Goal: Task Accomplishment & Management: Use online tool/utility

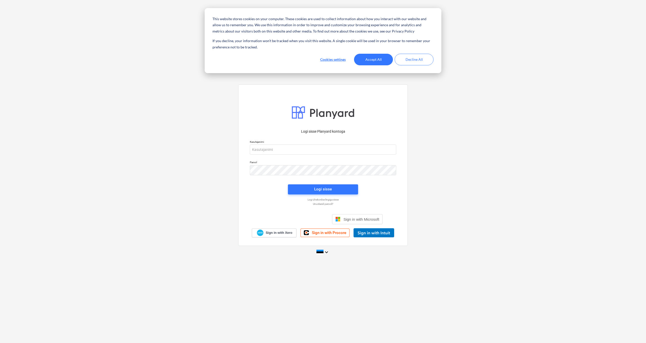
click at [371, 60] on button "Accept All" at bounding box center [373, 60] width 39 height 12
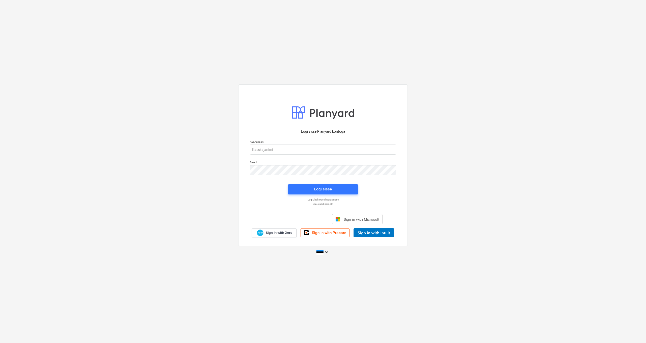
click at [295, 220] on div "Logi sisse Google’i kontoga. Avaneb uuel vahelehel" at bounding box center [296, 219] width 65 height 11
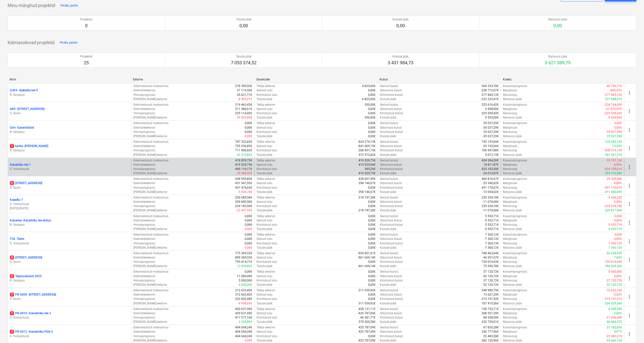
scroll to position [26, 0]
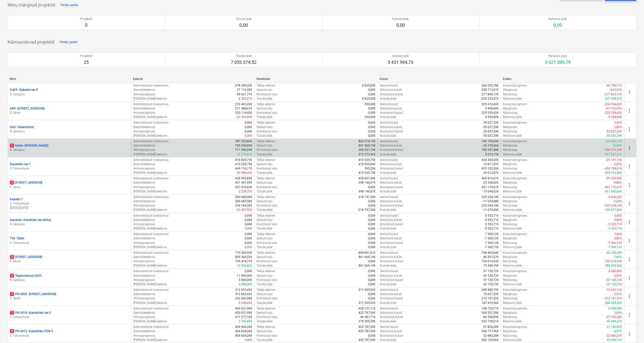
click at [29, 146] on p "1 kynka - Künka" at bounding box center [29, 146] width 38 height 4
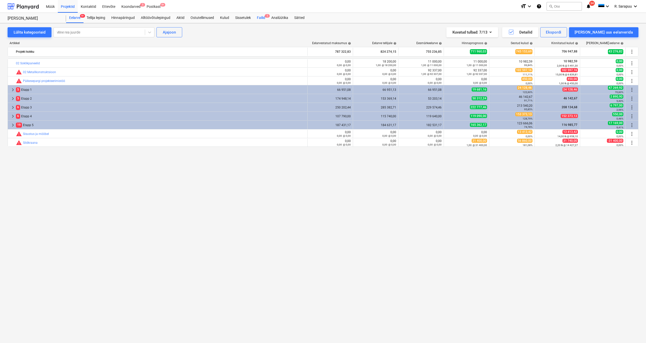
click at [264, 18] on div "Failid 1" at bounding box center [261, 18] width 14 height 10
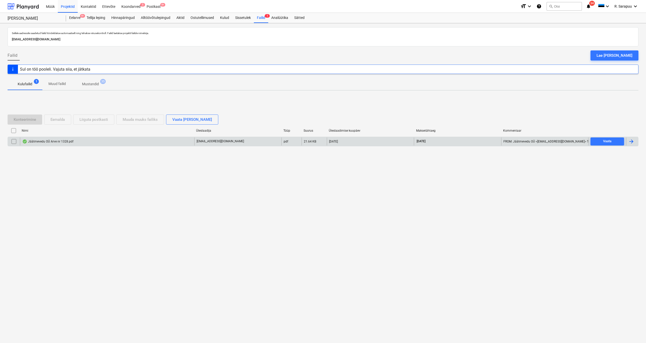
click at [53, 140] on div "Jäätmevedu OÜ Arve nr 1328.pdf" at bounding box center [47, 142] width 51 height 4
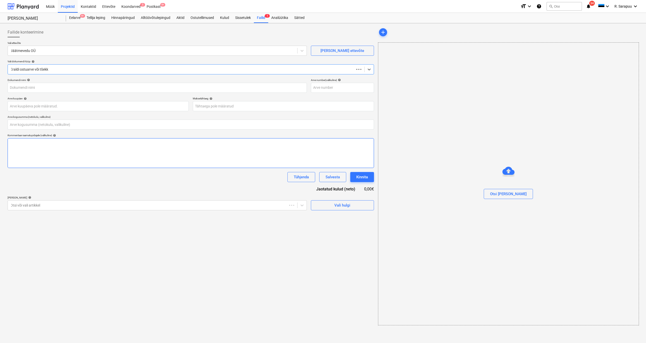
type input "0,00"
type input "1328"
type input "31 Jul 2025"
type input "21 Aug 2025"
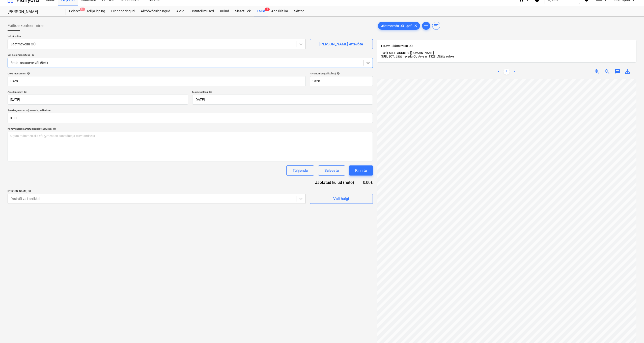
scroll to position [7, 0]
click at [49, 43] on div at bounding box center [151, 43] width 283 height 5
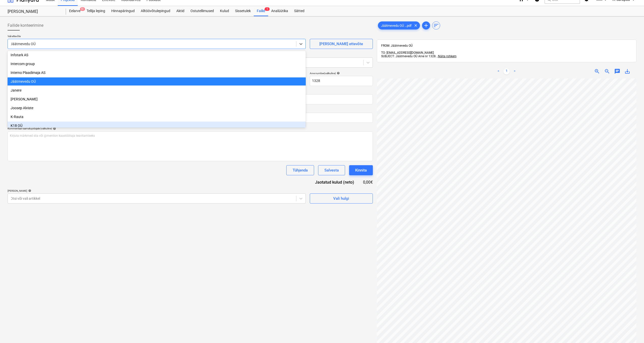
scroll to position [1006, 0]
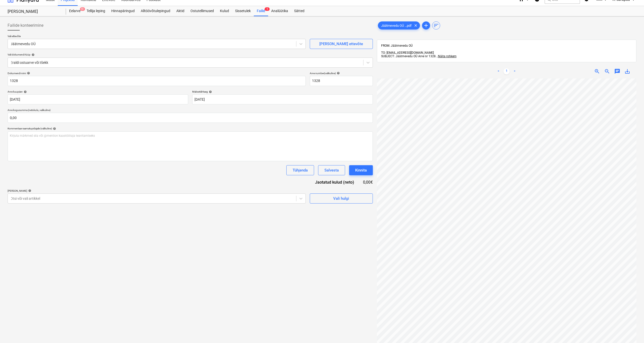
click at [71, 28] on div "Failide konteerimine" at bounding box center [190, 25] width 365 height 10
click at [107, 116] on input "text" at bounding box center [190, 118] width 365 height 10
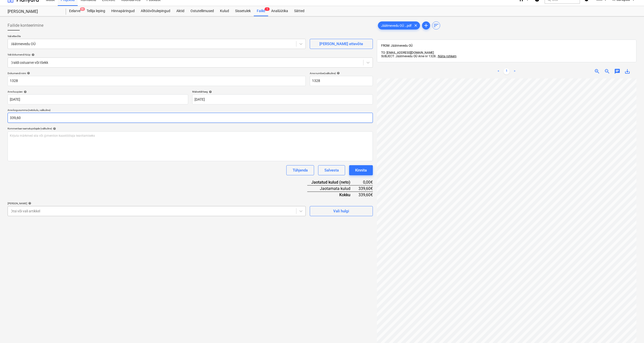
type input "339,60"
click at [169, 215] on div "Otsi või vali artikkel" at bounding box center [157, 211] width 298 height 10
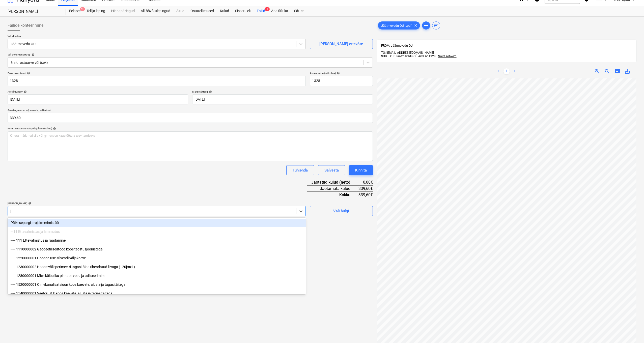
type input "jä"
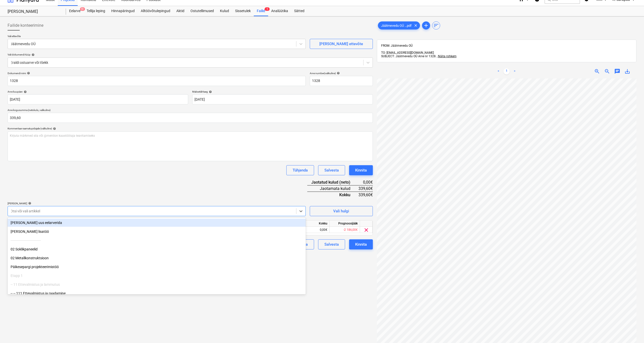
click at [206, 191] on div "Dokumendi nimi help 1328 Arve number (valikuline) help 1328 Arve kuupäev help 3…" at bounding box center [190, 161] width 365 height 178
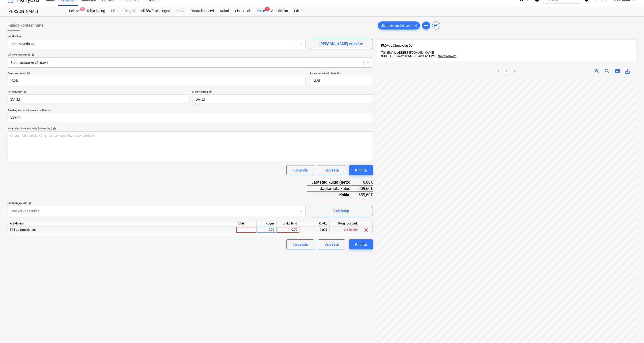
click at [290, 230] on div "0,00" at bounding box center [288, 230] width 18 height 6
type input "339,60"
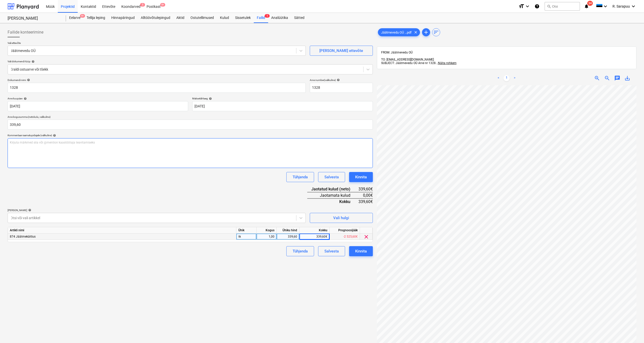
scroll to position [0, 0]
click at [86, 191] on div "Dokumendi nimi help 1328 Arve number (valikuline) help 1328 Arve kuupäev help 3…" at bounding box center [190, 167] width 365 height 178
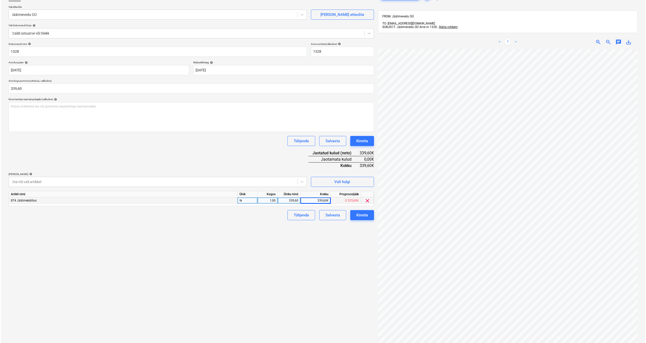
scroll to position [10, 0]
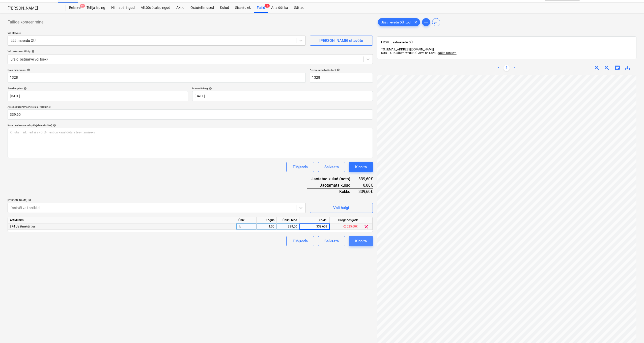
click at [359, 243] on div "Kinnita" at bounding box center [361, 241] width 12 height 7
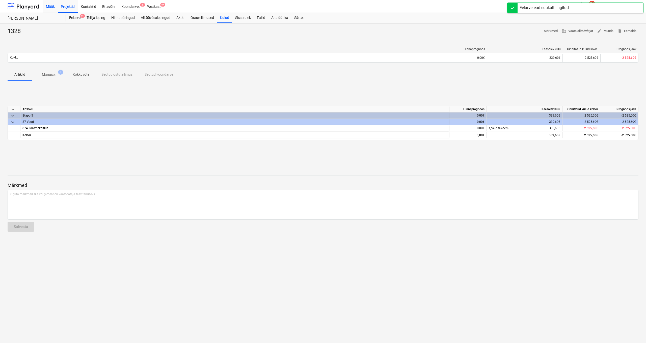
click at [48, 9] on div "Müük" at bounding box center [50, 6] width 15 height 13
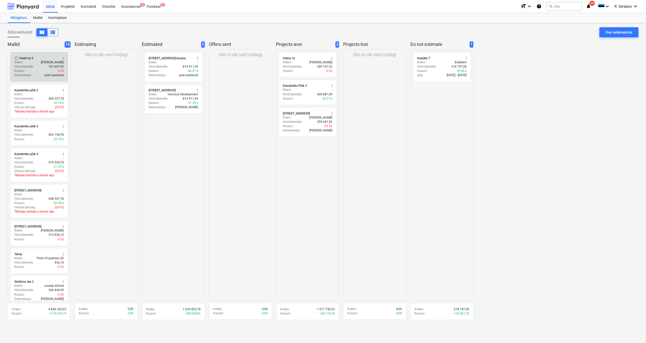
scroll to position [0, 0]
click at [40, 70] on div "Kasum : 0.00" at bounding box center [38, 71] width 49 height 4
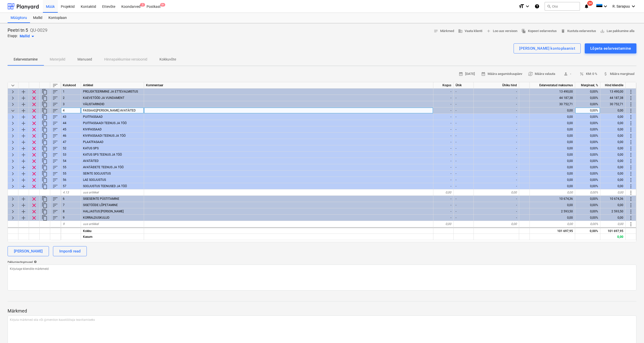
click at [12, 111] on span "keyboard_arrow_down" at bounding box center [13, 111] width 6 height 6
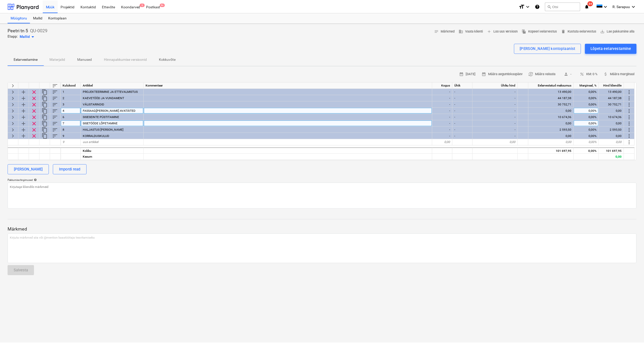
scroll to position [0, 0]
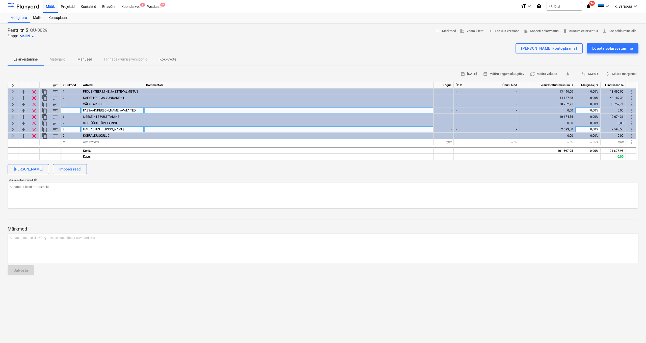
click at [13, 128] on span "keyboard_arrow_right" at bounding box center [13, 130] width 6 height 6
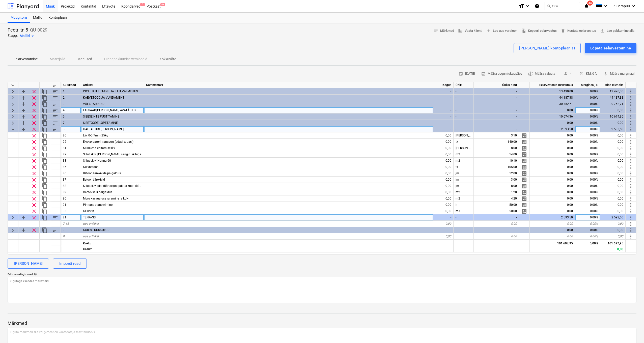
scroll to position [0, 0]
click at [13, 218] on span "keyboard_arrow_right" at bounding box center [13, 218] width 6 height 6
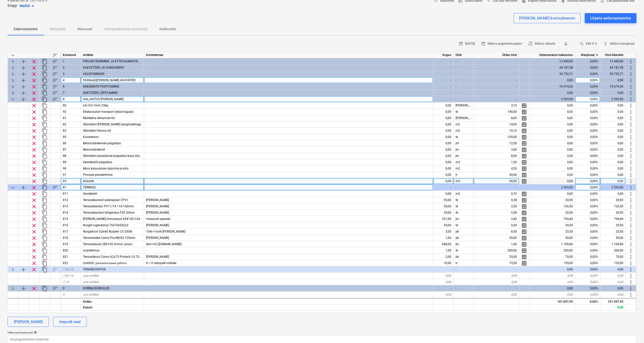
scroll to position [34, 0]
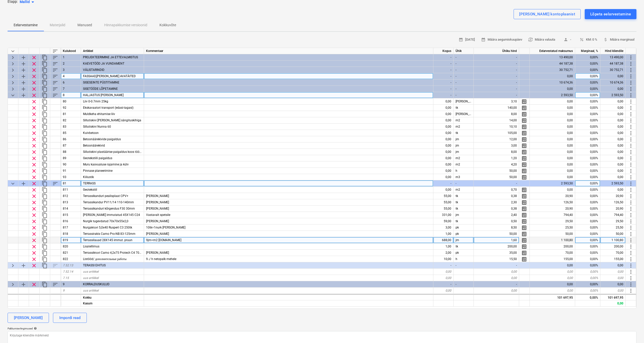
click at [189, 240] on div "9jm=m2 ehituskaup24.ee" at bounding box center [289, 240] width 290 height 6
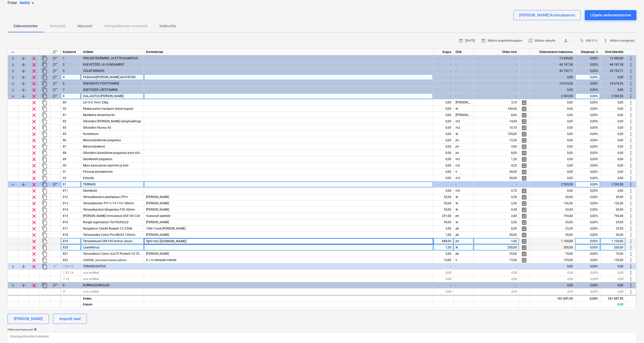
click at [170, 245] on div at bounding box center [289, 248] width 290 height 6
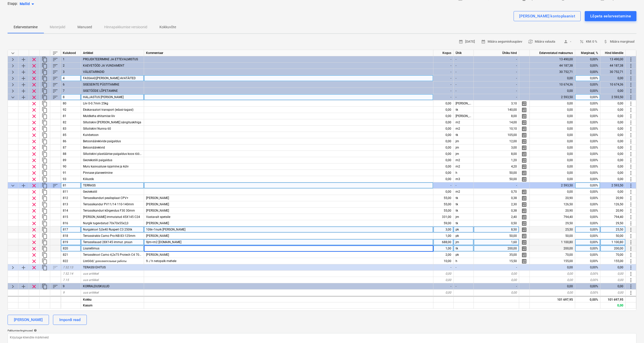
scroll to position [32, 0]
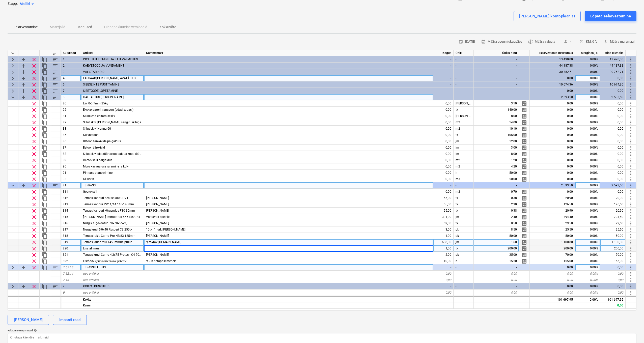
click at [13, 268] on span "keyboard_arrow_right" at bounding box center [13, 268] width 6 height 6
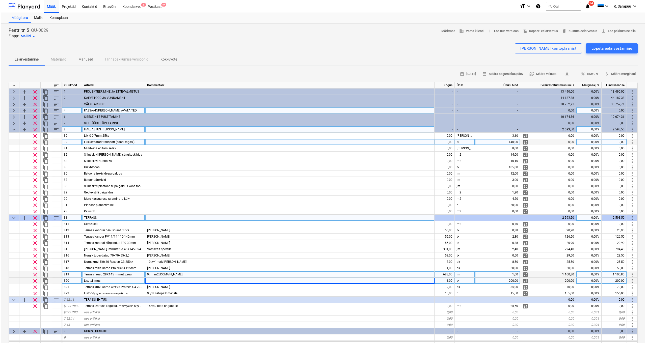
scroll to position [0, 0]
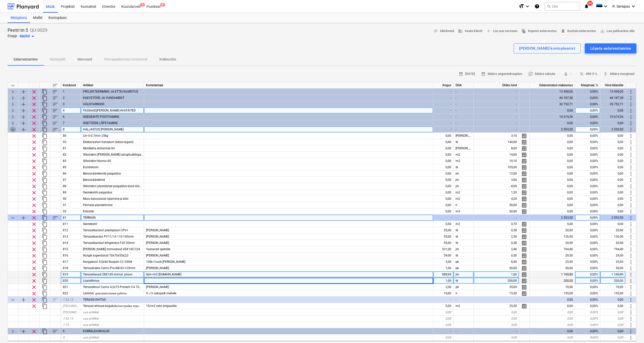
click at [10, 129] on span "keyboard_arrow_down" at bounding box center [13, 130] width 6 height 6
type textarea "x"
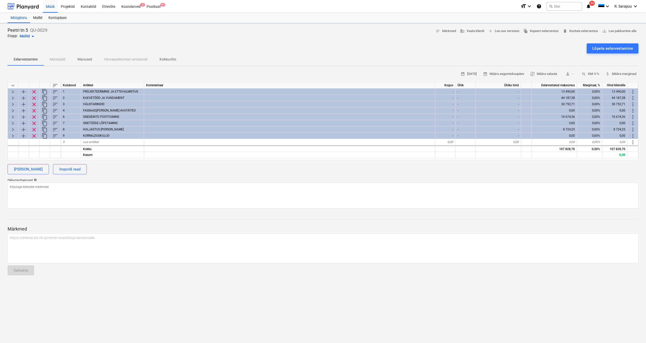
type textarea "x"
click at [55, 6] on div "Müük" at bounding box center [50, 6] width 15 height 13
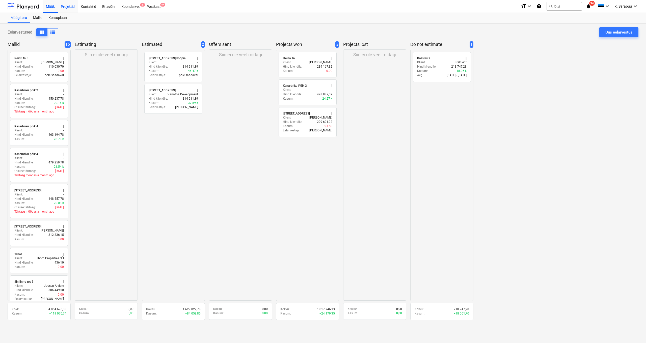
click at [68, 4] on div "Projektid" at bounding box center [68, 6] width 20 height 13
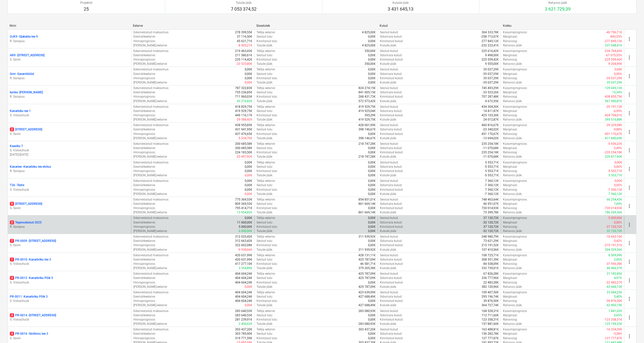
scroll to position [80, 0]
click at [35, 221] on p "2 Tegevuskulud 2025" at bounding box center [26, 222] width 32 height 4
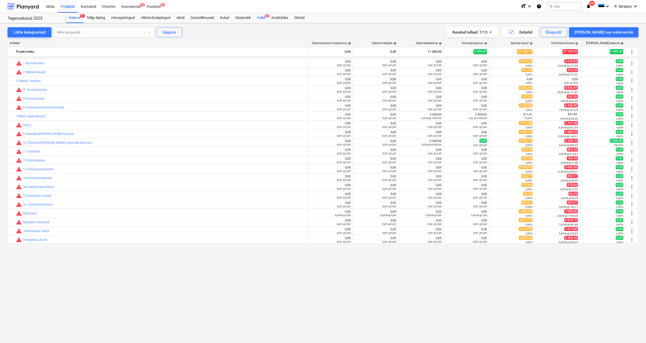
click at [261, 18] on div "Failid 2" at bounding box center [261, 18] width 14 height 10
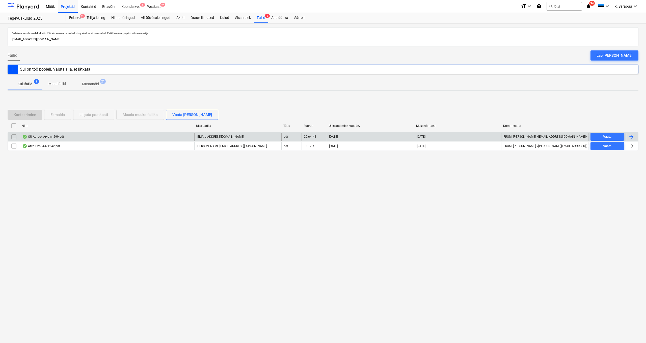
click at [57, 138] on div "OÜ Aurock Arve nr 299.pdf" at bounding box center [43, 137] width 42 height 4
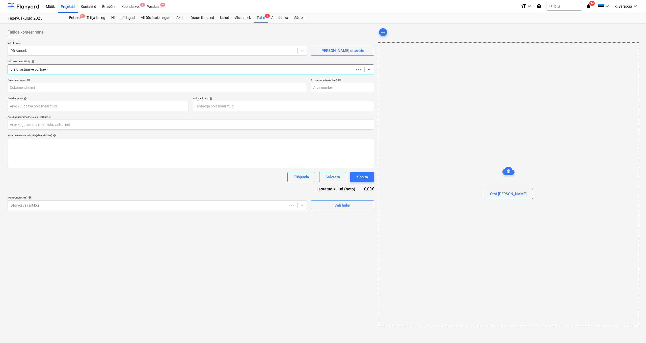
type input "0,00"
type input "299"
type input "07 Aug 2025"
type input "28 Aug 2025"
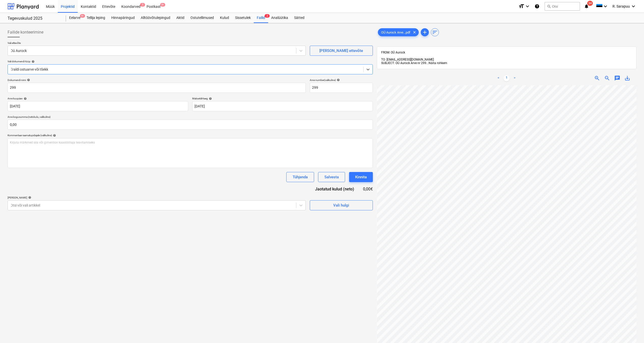
scroll to position [0, 0]
click at [432, 61] on span "Näita rohkem" at bounding box center [438, 63] width 19 height 4
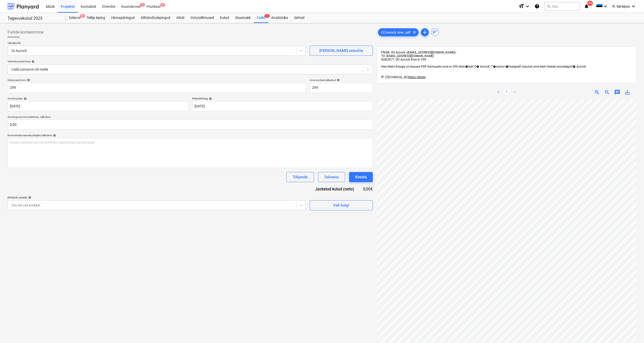
scroll to position [0, 0]
click at [223, 18] on div "Kulud" at bounding box center [224, 18] width 15 height 10
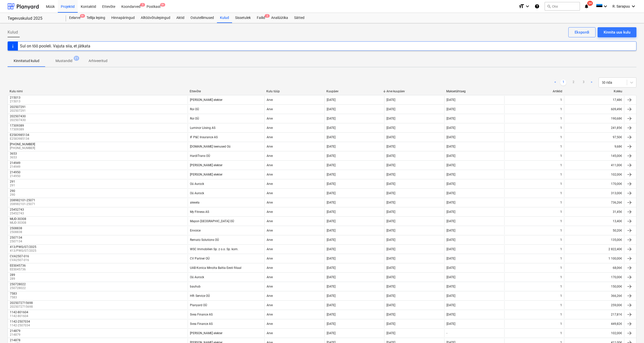
click at [64, 60] on p "Mustandid" at bounding box center [64, 60] width 17 height 5
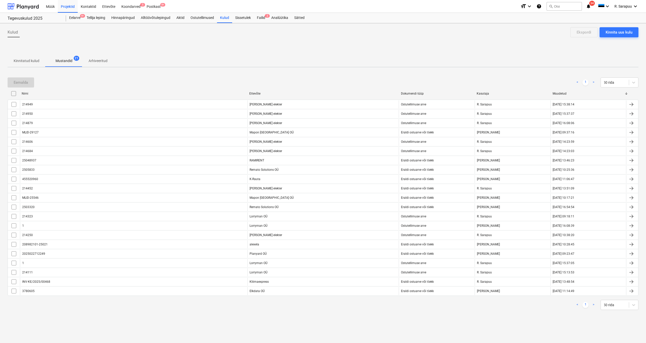
click at [36, 58] on span "Kinnitatud kulud" at bounding box center [27, 61] width 38 height 8
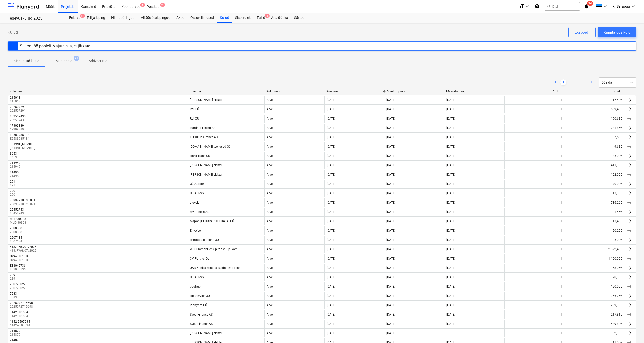
click at [196, 91] on div "Ettevõte" at bounding box center [226, 92] width 73 height 4
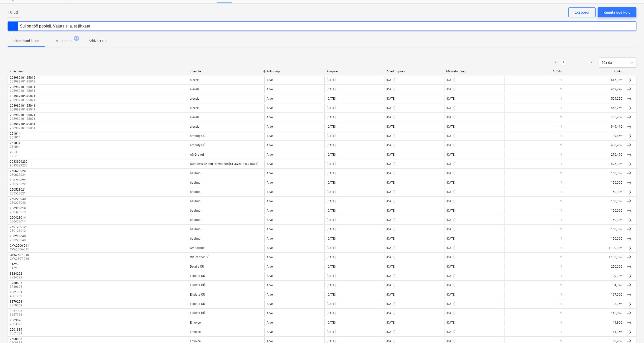
scroll to position [8, 0]
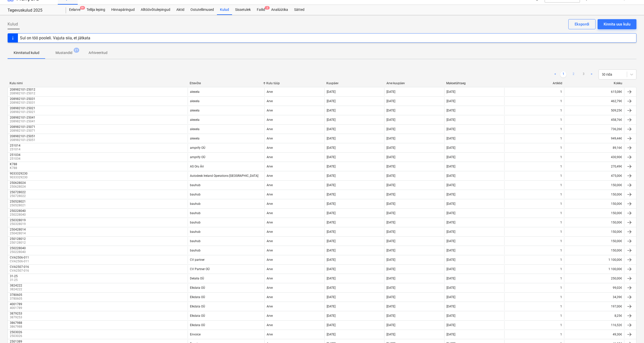
click at [574, 74] on link "2" at bounding box center [574, 74] width 6 height 6
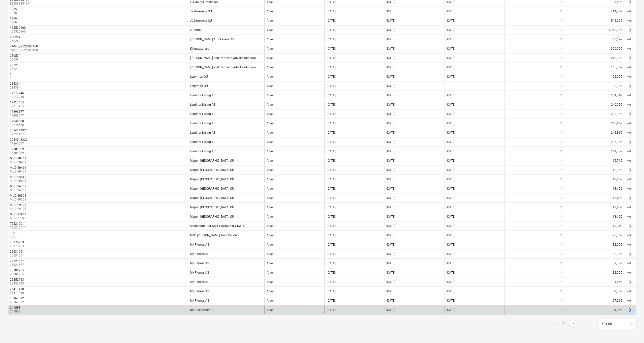
scroll to position [247, 0]
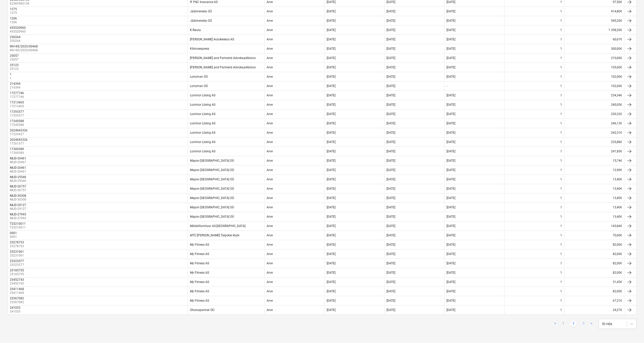
click at [585, 323] on link "3" at bounding box center [584, 324] width 6 height 6
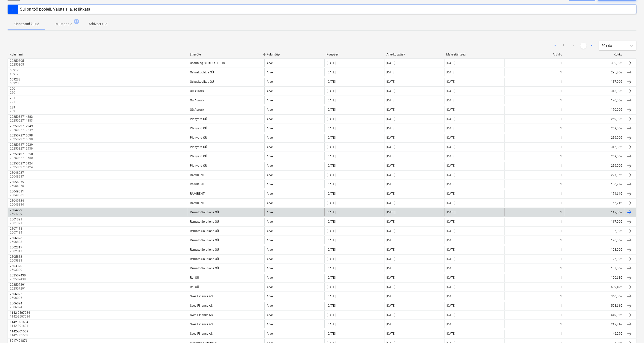
scroll to position [29, 0]
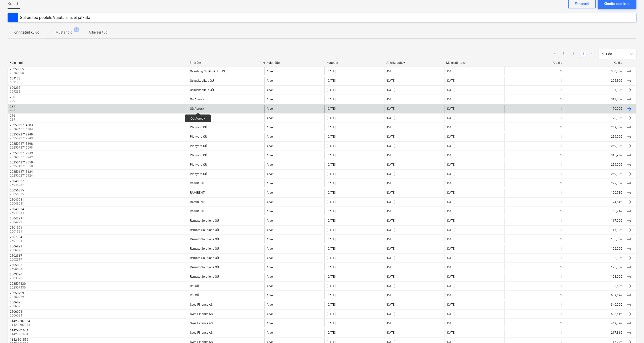
click at [199, 108] on div "Oü Aurock" at bounding box center [197, 109] width 14 height 4
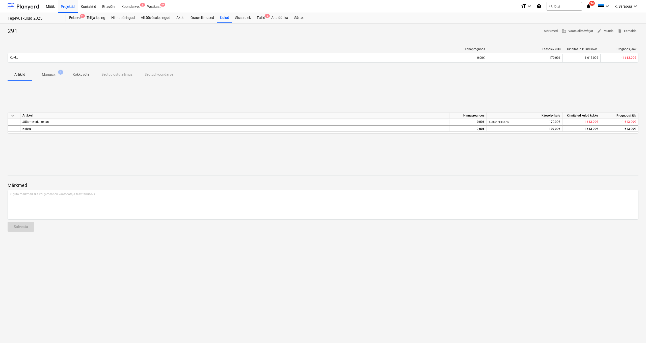
click at [53, 74] on p "Manused" at bounding box center [49, 74] width 15 height 5
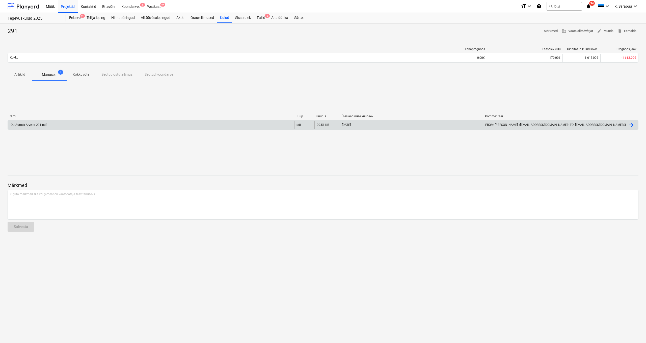
click at [27, 125] on div "OÜ Aurock Arve nr 291.pdf" at bounding box center [28, 125] width 37 height 4
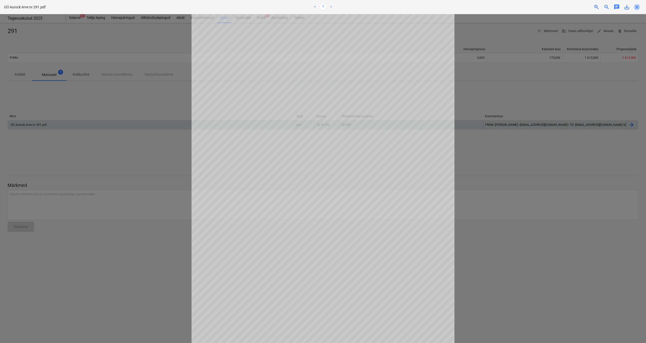
click at [636, 8] on span "close" at bounding box center [637, 7] width 6 height 6
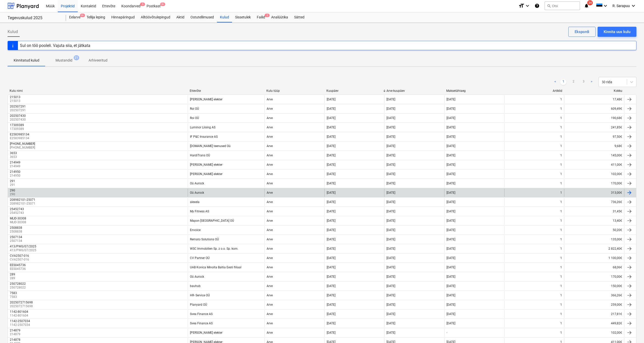
scroll to position [2, 0]
click at [15, 193] on p "290" at bounding box center [13, 193] width 6 height 4
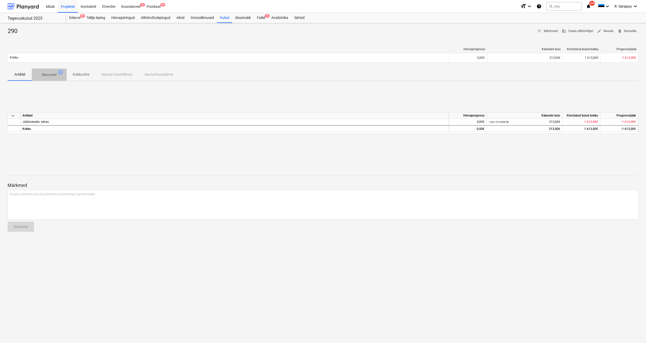
click at [43, 76] on p "Manused" at bounding box center [49, 74] width 15 height 5
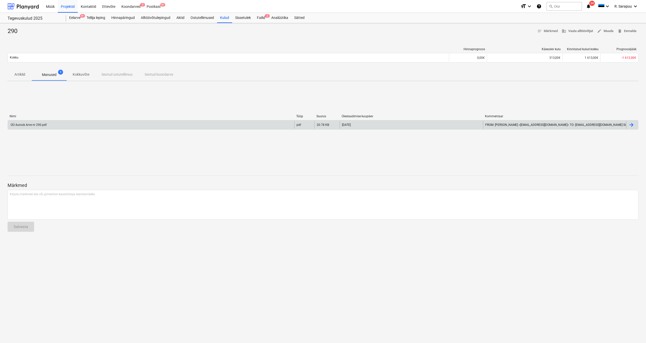
click at [31, 125] on div "OÜ Aurock Arve nr 290.pdf" at bounding box center [28, 125] width 37 height 4
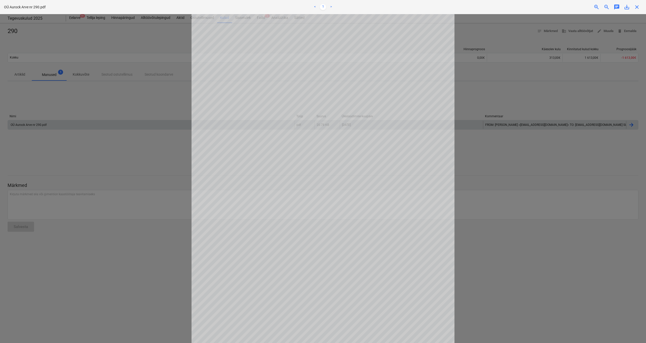
scroll to position [8, 0]
click at [641, 6] on div "close" at bounding box center [637, 7] width 10 height 6
click at [636, 7] on span "close" at bounding box center [637, 7] width 6 height 6
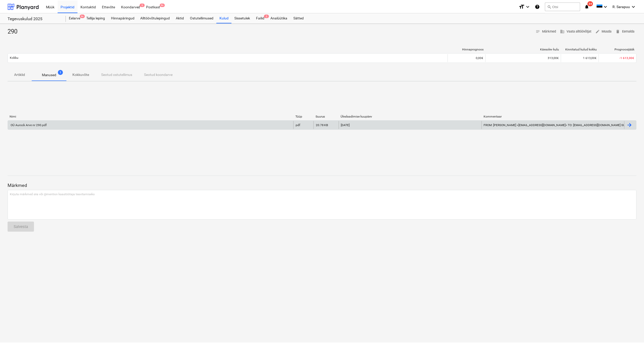
scroll to position [0, 0]
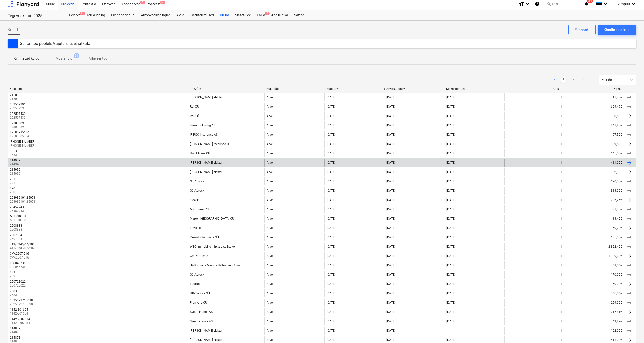
scroll to position [3, 0]
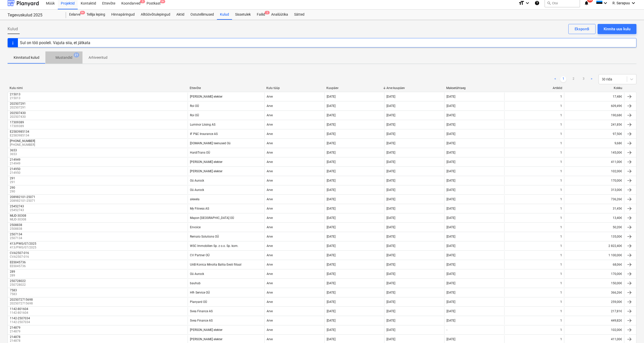
click at [70, 57] on p "Mustandid" at bounding box center [64, 57] width 17 height 5
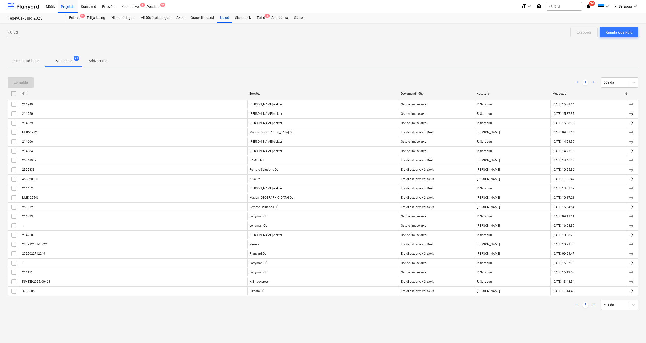
click at [34, 59] on p "Kinnitatud kulud" at bounding box center [27, 60] width 26 height 5
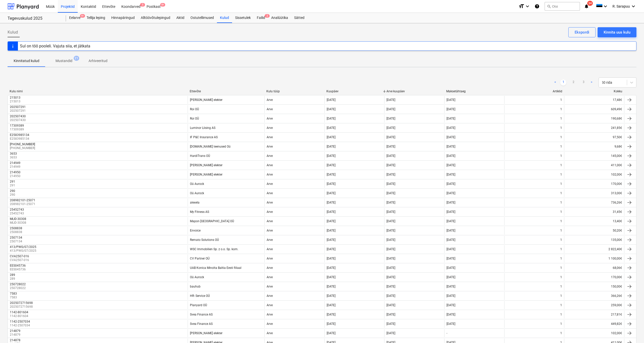
scroll to position [0, 0]
click at [195, 91] on div "Ettevõte" at bounding box center [226, 91] width 73 height 4
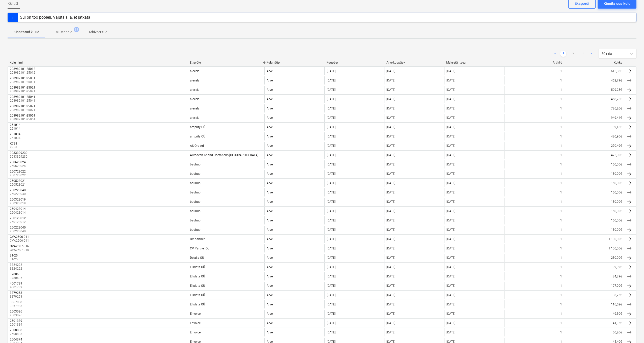
scroll to position [28, 0]
click at [581, 55] on link "3" at bounding box center [584, 55] width 6 height 6
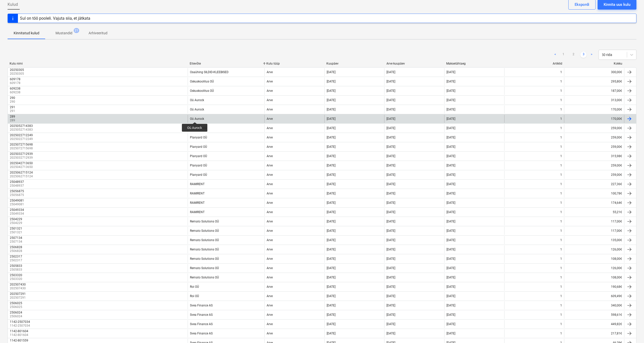
click at [195, 118] on div "Oü Aurock" at bounding box center [197, 119] width 14 height 4
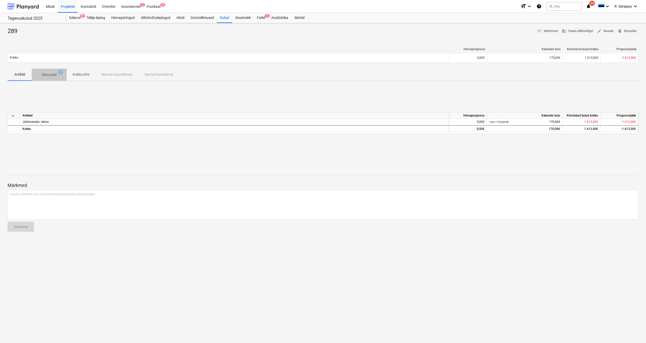
click at [55, 75] on p "Manused" at bounding box center [49, 74] width 15 height 5
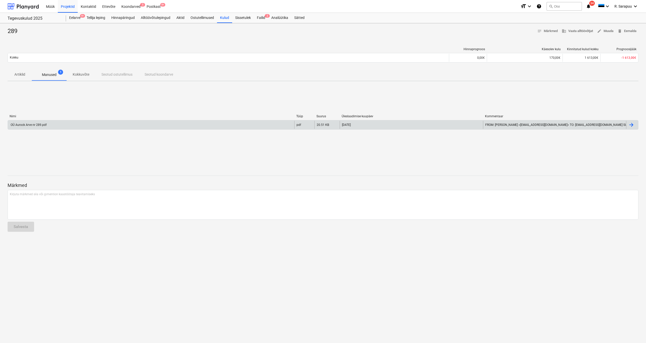
click at [40, 124] on div "OÜ Aurock Arve nr 289.pdf" at bounding box center [28, 125] width 37 height 4
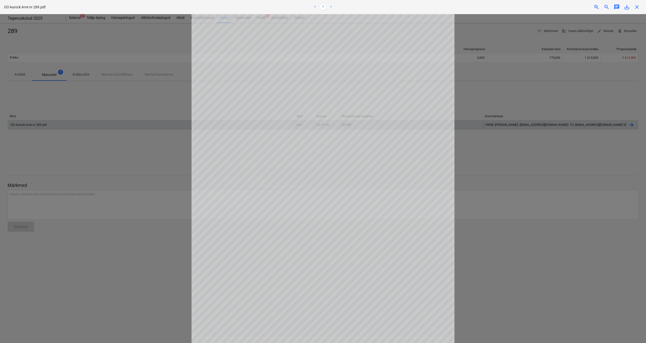
scroll to position [1, 0]
click at [638, 8] on span "close" at bounding box center [637, 7] width 6 height 6
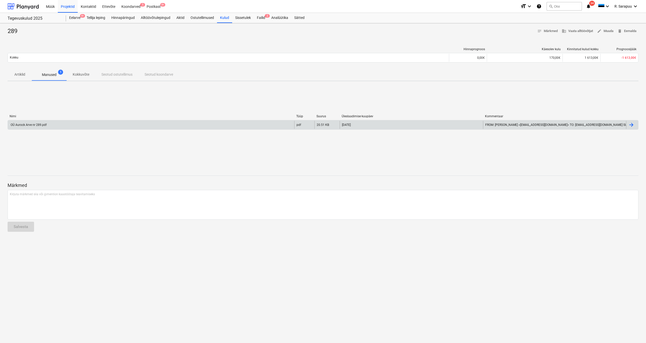
click at [29, 124] on div "OÜ Aurock Arve nr 289.pdf" at bounding box center [28, 125] width 37 height 4
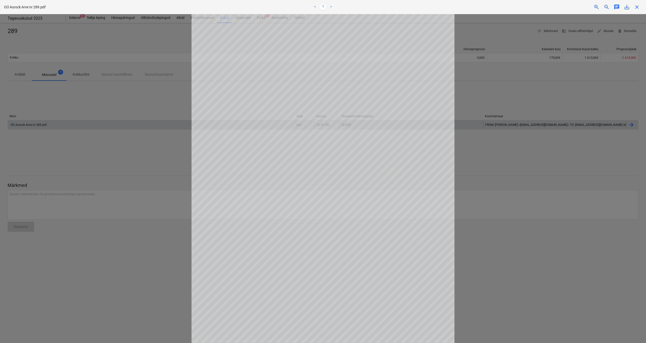
click at [627, 7] on span "save_alt" at bounding box center [627, 7] width 6 height 6
click at [641, 8] on div "close" at bounding box center [637, 7] width 10 height 6
click at [639, 8] on span "close" at bounding box center [637, 7] width 6 height 6
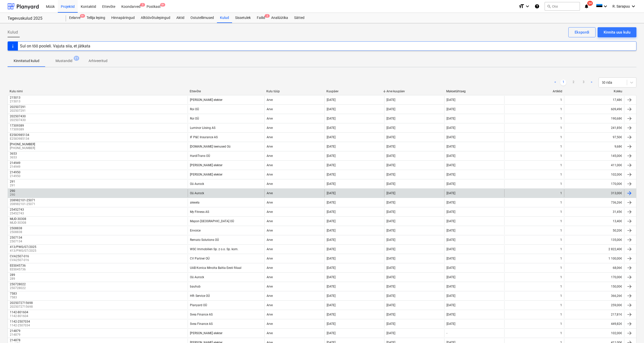
click at [29, 191] on div "290 290" at bounding box center [98, 193] width 180 height 8
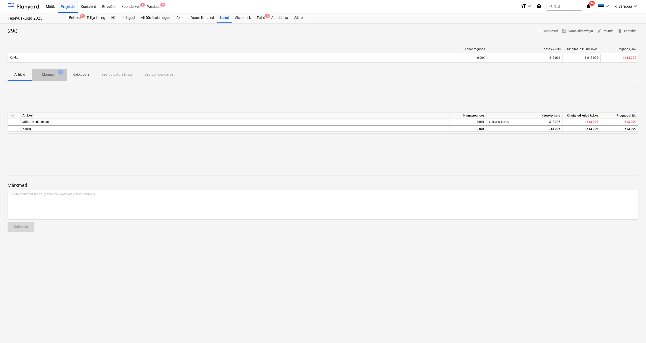
click at [60, 71] on span "1" at bounding box center [60, 72] width 5 height 5
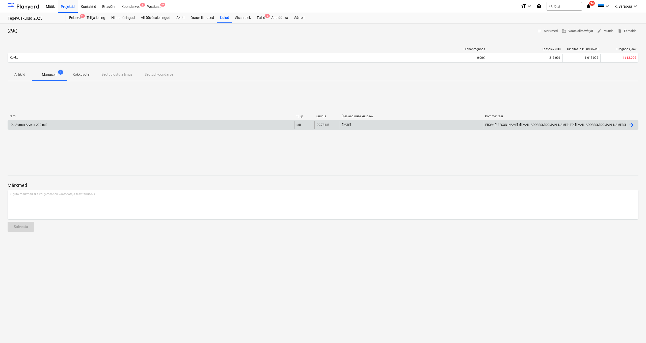
click at [25, 124] on div "OÜ Aurock Arve nr 290.pdf" at bounding box center [28, 125] width 37 height 4
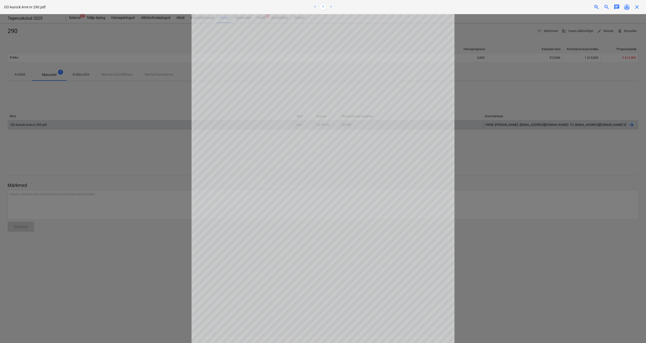
click at [628, 7] on span "save_alt" at bounding box center [627, 7] width 6 height 6
click at [641, 6] on div "close" at bounding box center [637, 7] width 10 height 6
click at [640, 7] on span "close" at bounding box center [637, 7] width 6 height 6
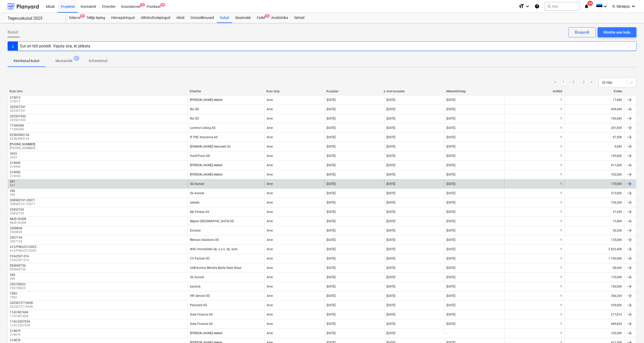
click at [20, 184] on div "291 291" at bounding box center [98, 184] width 180 height 8
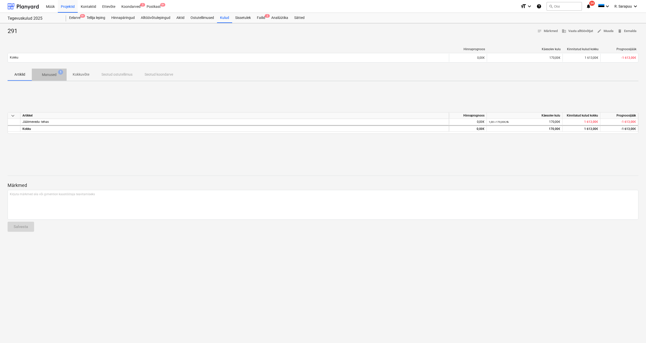
click at [57, 78] on span "Manused 1" at bounding box center [49, 74] width 35 height 9
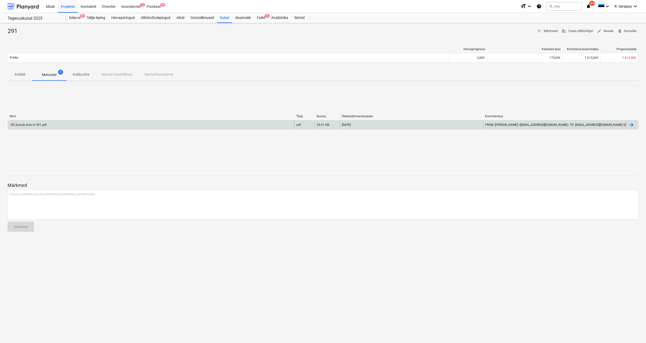
click at [36, 125] on div "OÜ Aurock Arve nr 291.pdf" at bounding box center [28, 125] width 37 height 4
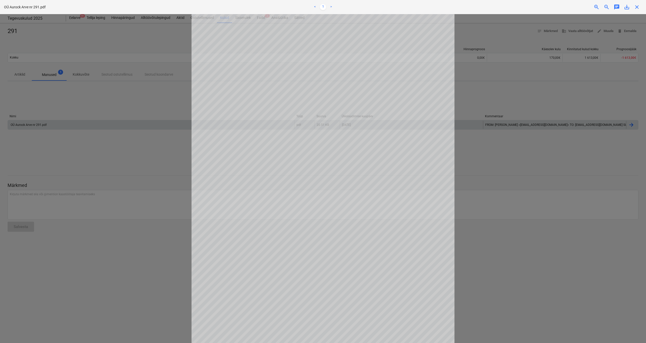
click at [628, 8] on span "save_alt" at bounding box center [627, 7] width 6 height 6
click at [637, 6] on span "close" at bounding box center [637, 7] width 6 height 6
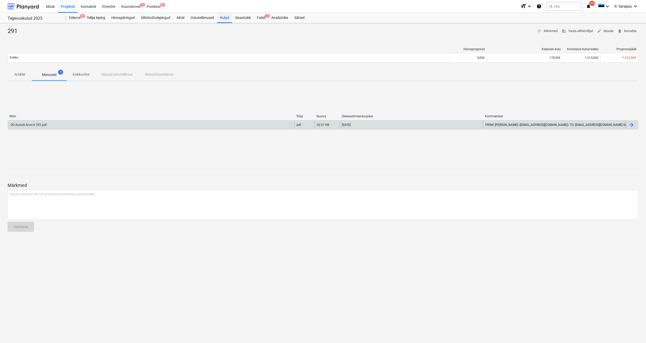
click at [228, 18] on div "Kulud" at bounding box center [224, 18] width 15 height 10
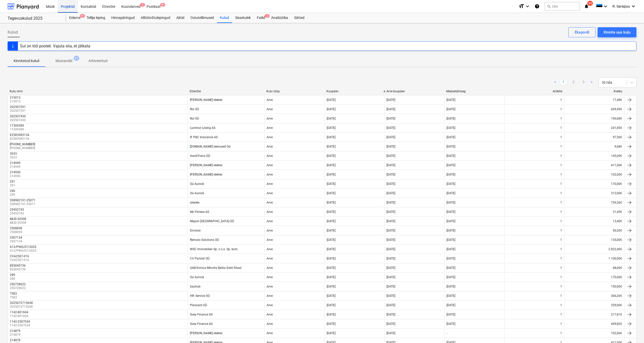
click at [71, 10] on div "Projektid" at bounding box center [68, 6] width 20 height 13
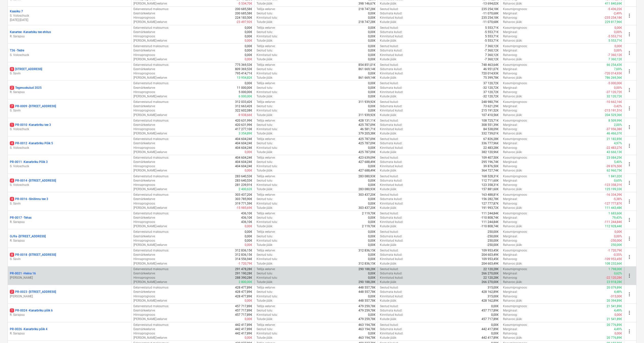
scroll to position [198, 0]
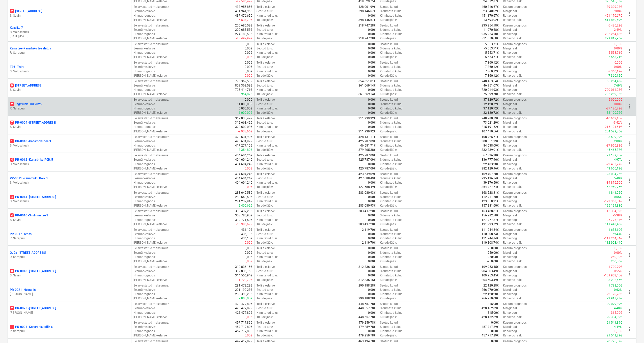
click at [28, 100] on div "2 Tegevuskulud 2025 R. Sarapuu" at bounding box center [69, 106] width 123 height 17
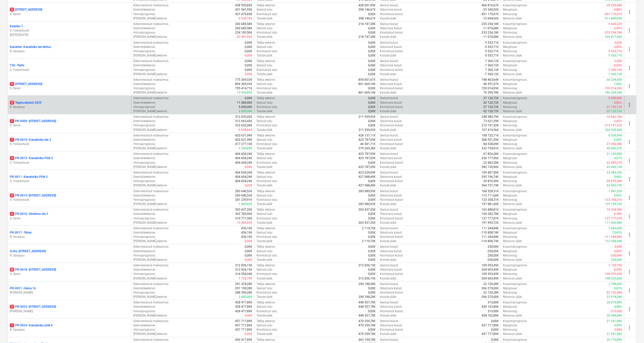
click at [32, 101] on p "2 Tegevuskulud 2025" at bounding box center [26, 103] width 32 height 4
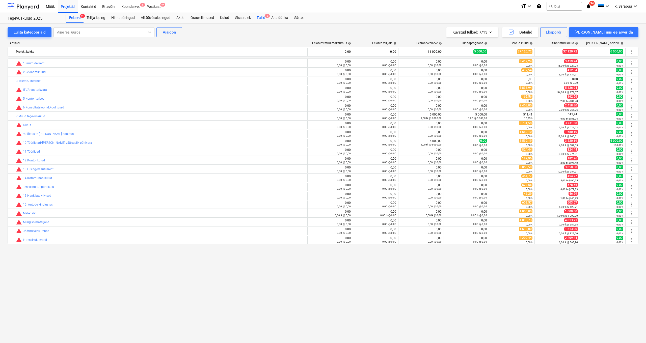
click at [263, 16] on div "Failid 2" at bounding box center [261, 18] width 14 height 10
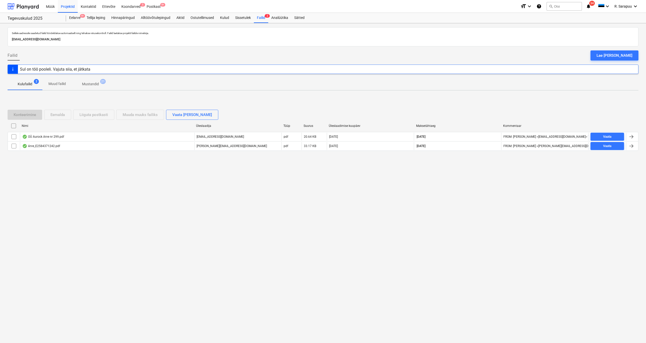
click at [46, 137] on div "OÜ Aurock Arve nr 299.pdf" at bounding box center [43, 137] width 42 height 4
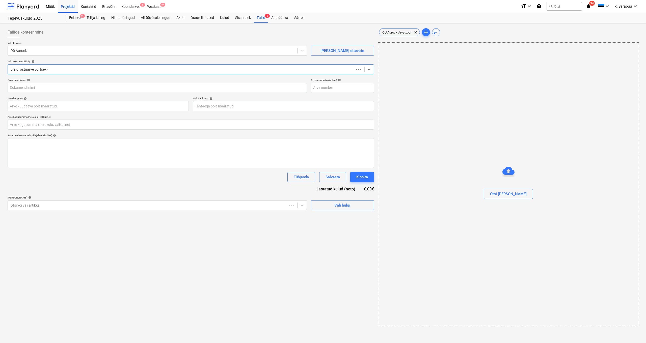
type input "299"
type input "07 Aug 2025"
type input "28 Aug 2025"
type input "0,00"
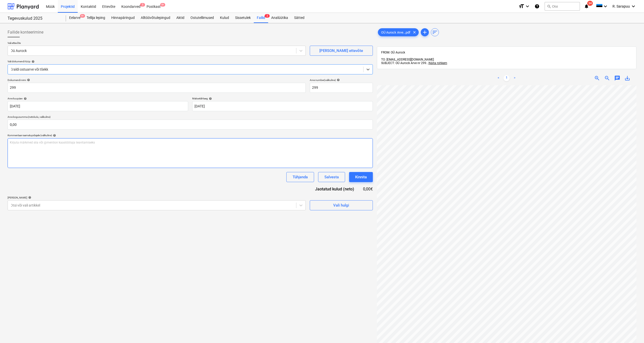
scroll to position [0, 6]
click at [628, 75] on span "save_alt" at bounding box center [628, 78] width 6 height 6
click at [27, 6] on div at bounding box center [23, 6] width 31 height 13
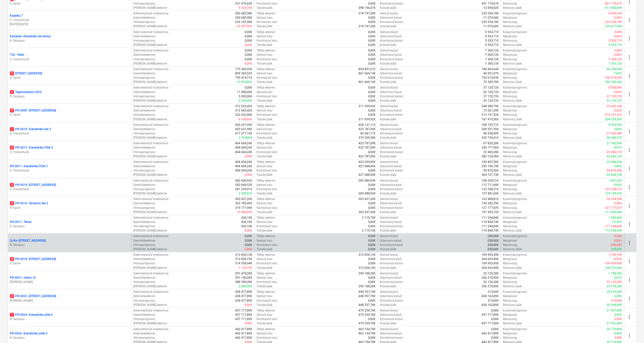
scroll to position [214, 0]
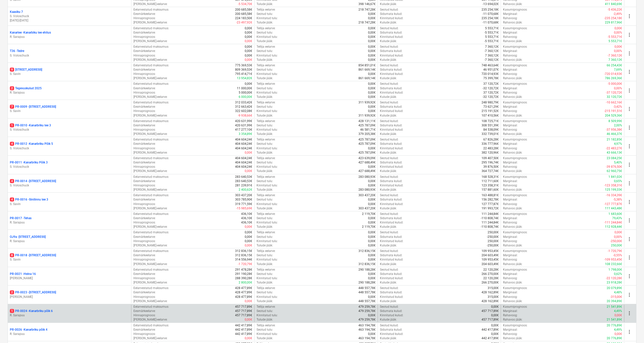
click at [45, 309] on p "1 PR-0024 - Kanarbriku põik 6" at bounding box center [31, 311] width 43 height 4
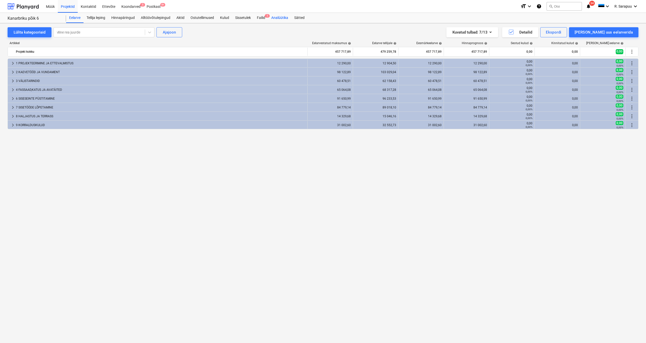
click at [275, 15] on div "Analüütika" at bounding box center [279, 18] width 23 height 10
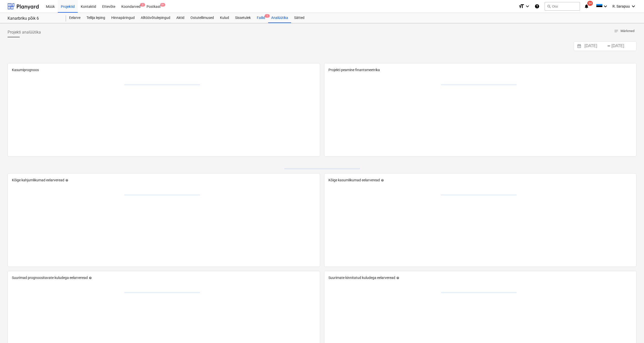
click at [265, 17] on div "Failid 1" at bounding box center [261, 18] width 14 height 10
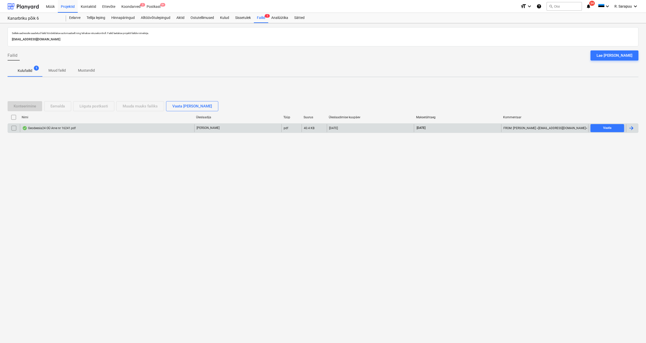
click at [33, 132] on div "Geodeesia24 OÜ Arve nr 16241.pdf" at bounding box center [107, 128] width 174 height 8
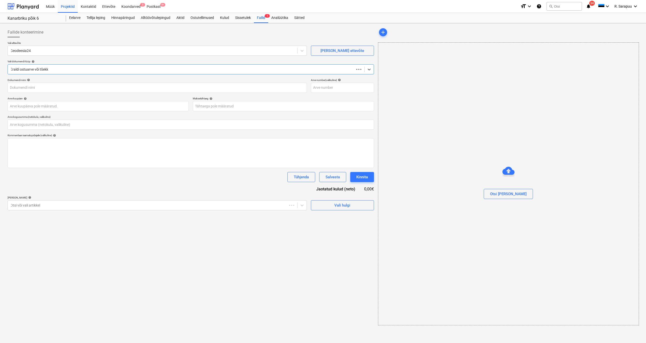
type input "0,00"
type input "16241"
type input "31 Jul 2025"
type input "21 Aug 2025"
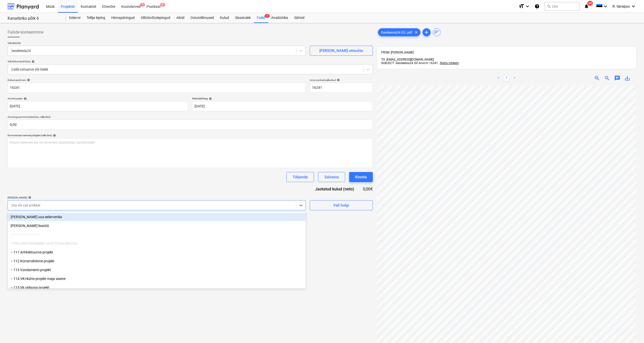
click at [294, 202] on div "Otsi või vali artikkel" at bounding box center [152, 205] width 289 height 7
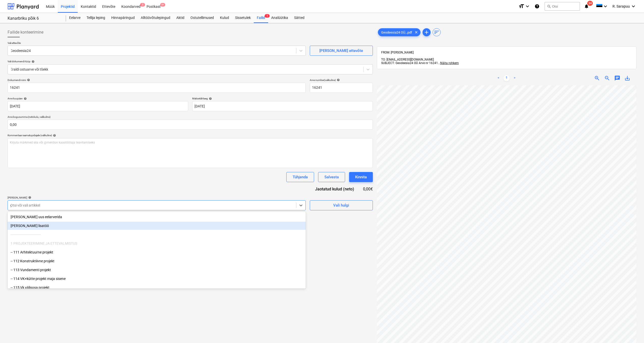
type input "ge"
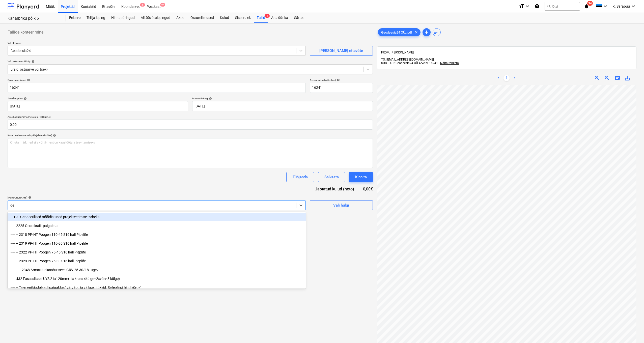
click at [48, 216] on div "-- 120 Geodeetilised mõõdistused projekteerimise tarbeks" at bounding box center [157, 217] width 298 height 8
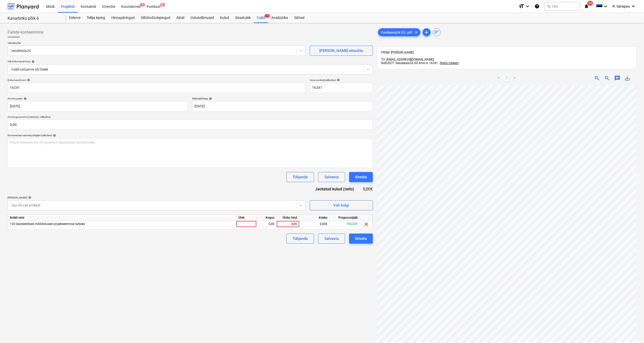
click at [157, 173] on div "Tühjenda Salvesta Kinnita" at bounding box center [190, 177] width 365 height 10
click at [289, 223] on div "0,00" at bounding box center [288, 224] width 18 height 6
type input "270"
click at [121, 125] on input "text" at bounding box center [190, 125] width 365 height 10
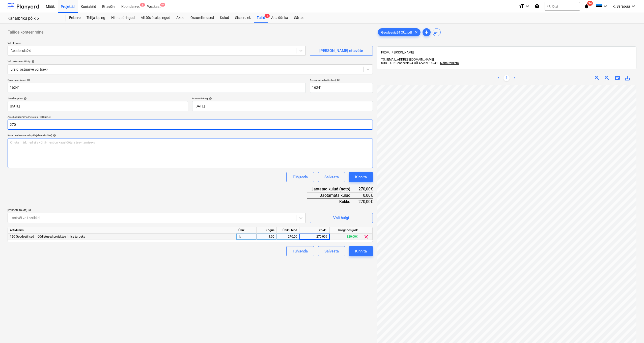
type input "270,00"
click at [173, 213] on div "Otsi või vali artikkel" at bounding box center [157, 218] width 298 height 10
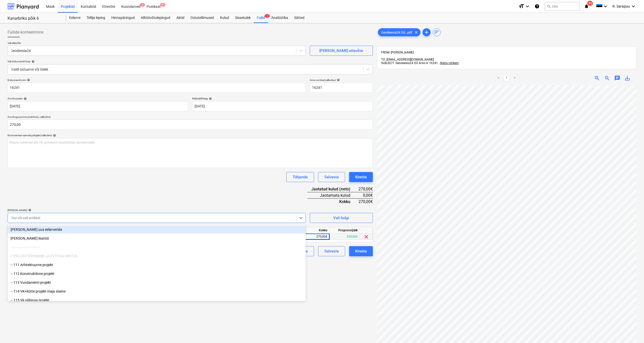
click at [177, 190] on div "Dokumendi nimi help 16241 Arve number (valikuline) help 16241 Arve kuupäev help…" at bounding box center [190, 167] width 365 height 178
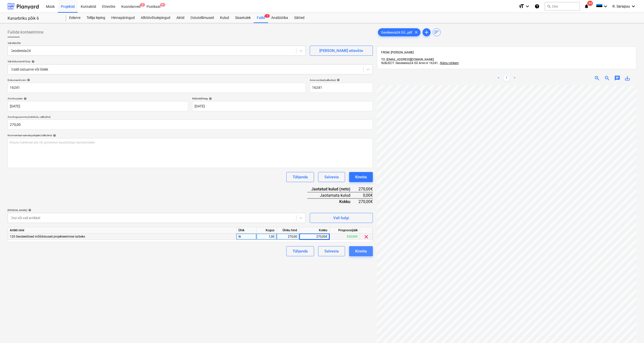
click at [364, 253] on div "Kinnita" at bounding box center [361, 251] width 12 height 7
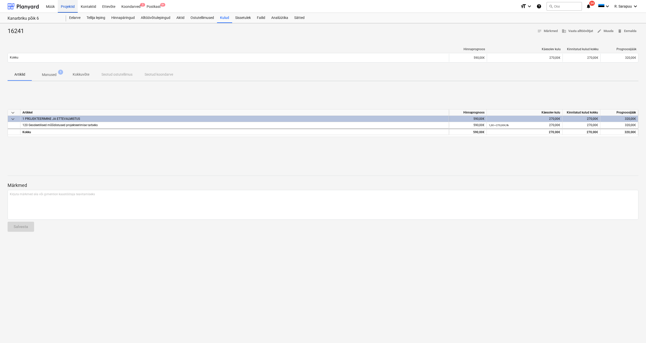
click at [71, 7] on div "Projektid" at bounding box center [68, 6] width 20 height 13
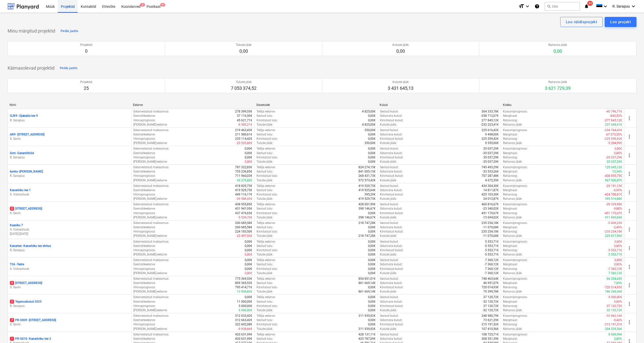
click at [72, 7] on div "Projektid" at bounding box center [68, 6] width 20 height 13
click at [64, 6] on div "Projektid" at bounding box center [68, 6] width 20 height 13
click at [50, 9] on div "Müük" at bounding box center [50, 6] width 15 height 13
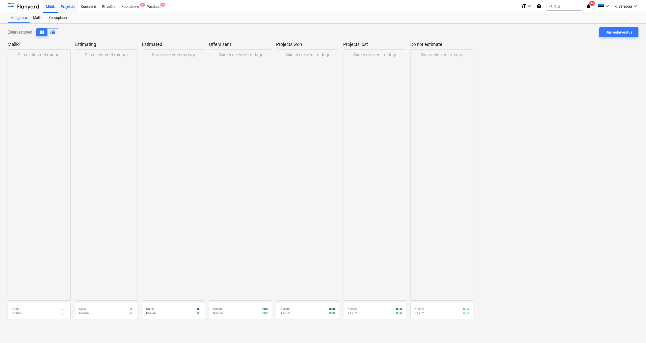
click at [74, 6] on div "Projektid" at bounding box center [68, 6] width 20 height 13
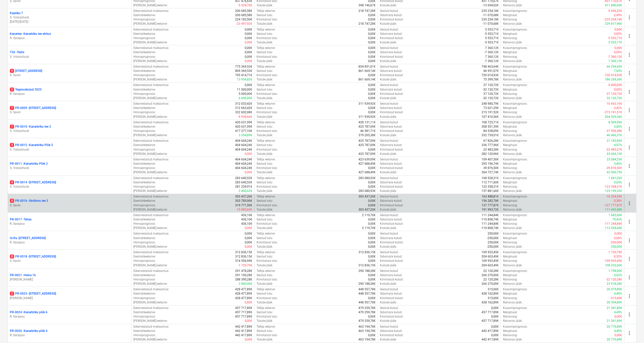
scroll to position [274, 0]
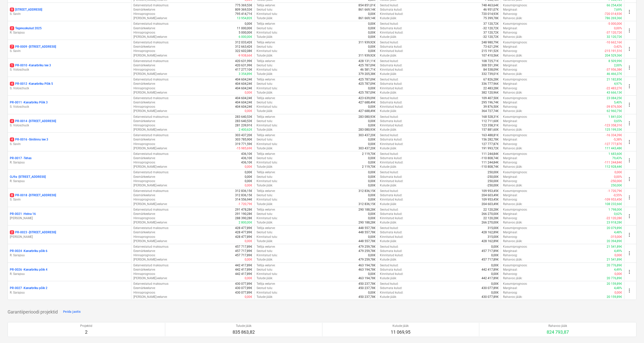
click at [38, 286] on p "PR-0027 - Kanarbriku põik 2" at bounding box center [29, 288] width 38 height 4
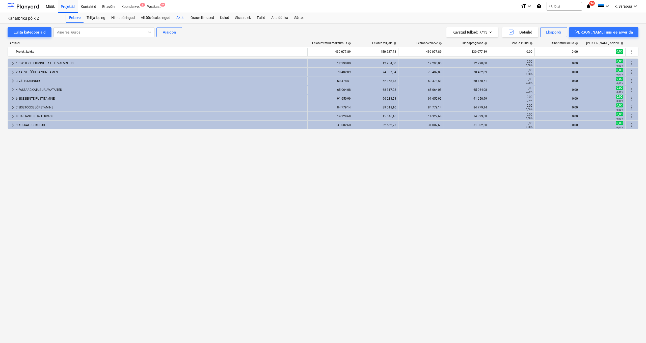
click at [181, 18] on div "Aktid" at bounding box center [180, 18] width 14 height 10
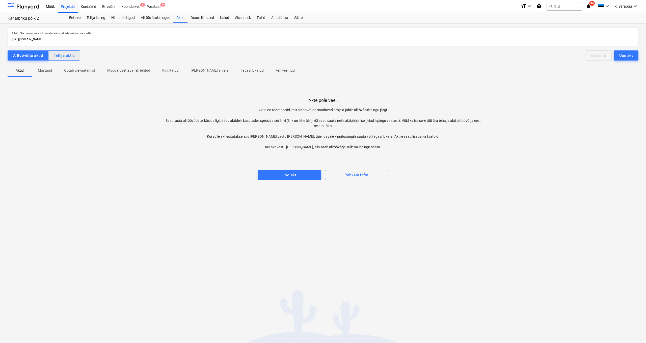
click at [69, 59] on button "Tellija aktid" at bounding box center [64, 55] width 32 height 10
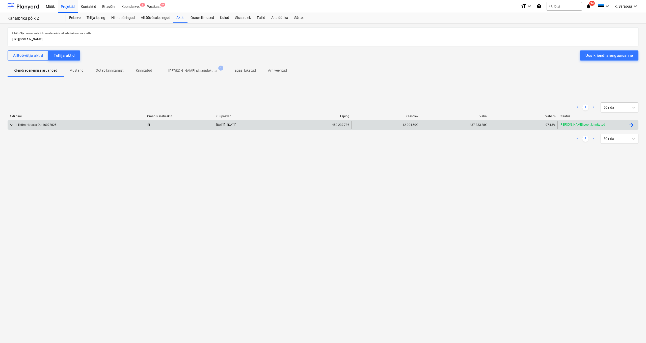
scroll to position [0, 0]
click at [45, 123] on div "Akt 1 Thörn Houses OÜ 16072025" at bounding box center [33, 125] width 47 height 4
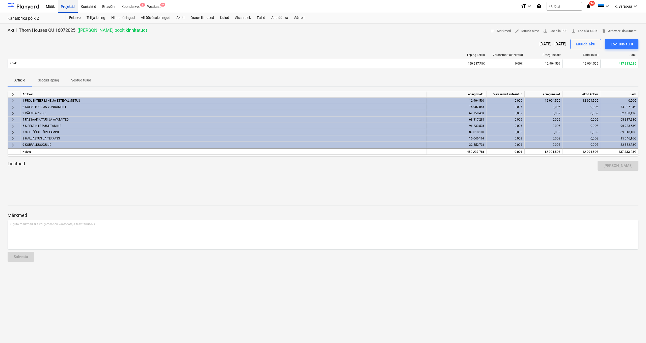
click at [75, 8] on div "Projektid" at bounding box center [68, 6] width 20 height 13
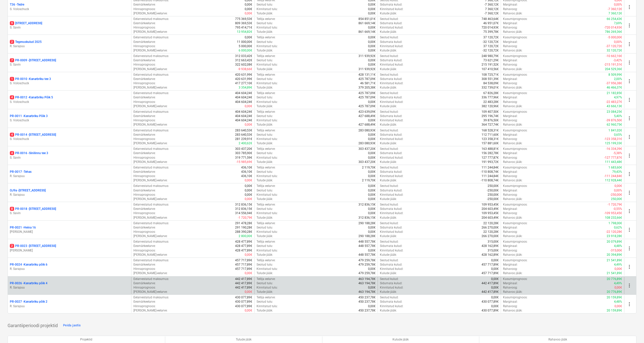
scroll to position [262, 0]
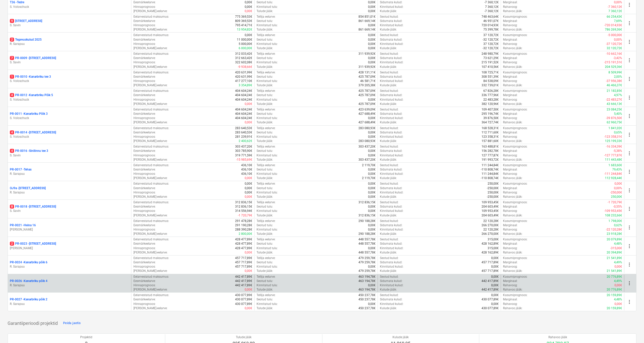
click at [28, 279] on div "PR-0026 - Kanarbriku põik 4 R. Sarapuu" at bounding box center [69, 283] width 119 height 9
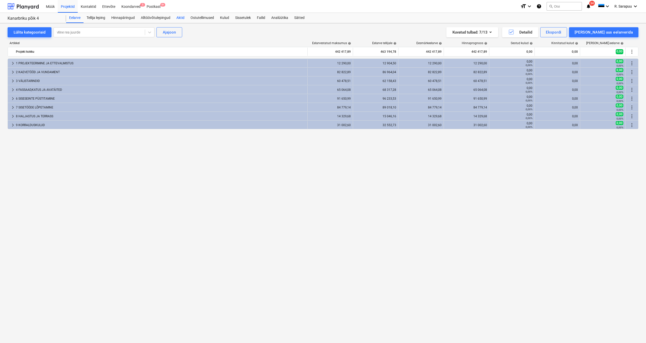
click at [179, 16] on div "Aktid" at bounding box center [180, 18] width 14 height 10
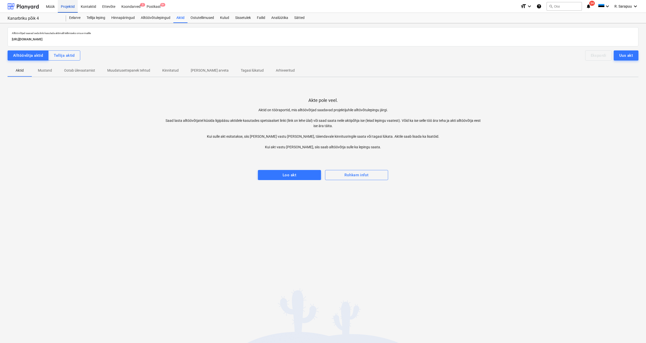
click at [75, 11] on div "Projektid" at bounding box center [68, 6] width 20 height 13
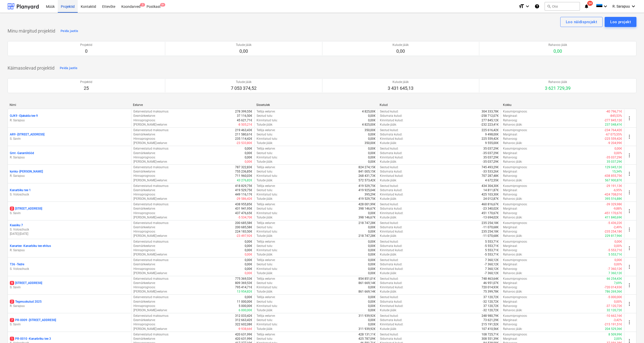
click at [67, 6] on div "Projektid" at bounding box center [68, 6] width 20 height 13
click at [78, 5] on div "Kontaktid" at bounding box center [88, 6] width 21 height 13
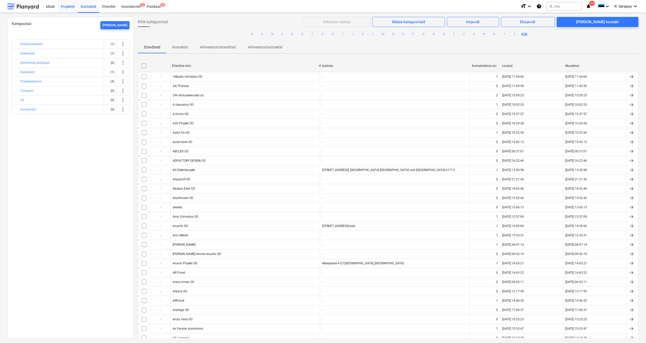
click at [68, 6] on div "Projektid" at bounding box center [68, 6] width 20 height 13
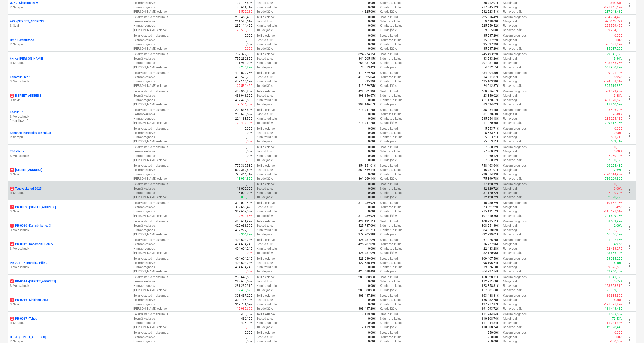
scroll to position [139, 0]
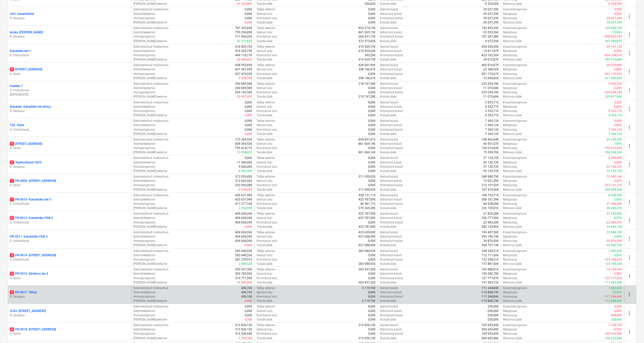
click at [29, 295] on p "R. Sarapuu" at bounding box center [69, 297] width 119 height 4
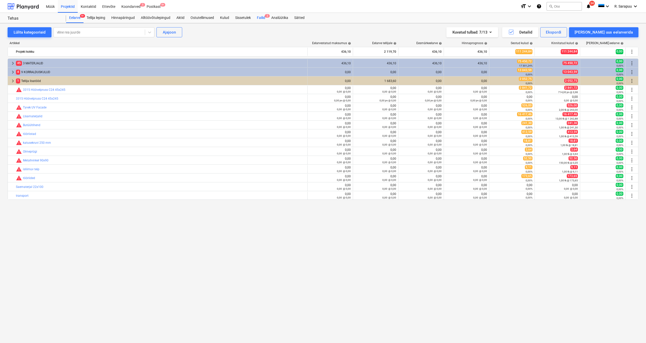
click at [265, 16] on div "Failid 2" at bounding box center [261, 18] width 14 height 10
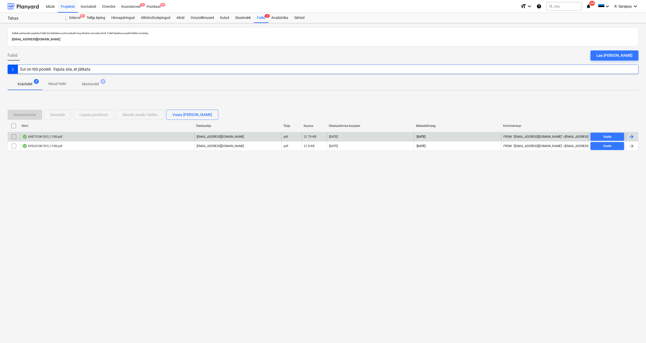
scroll to position [0, 0]
click at [54, 137] on div "6987510K-5V3_1108.pdf" at bounding box center [42, 137] width 40 height 4
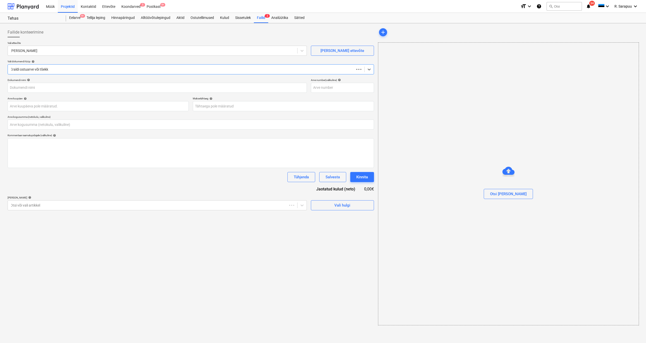
type input "0,00"
type input "6987510K-5V3"
type input "08 Aug 2025"
type input "22 Sep 2025"
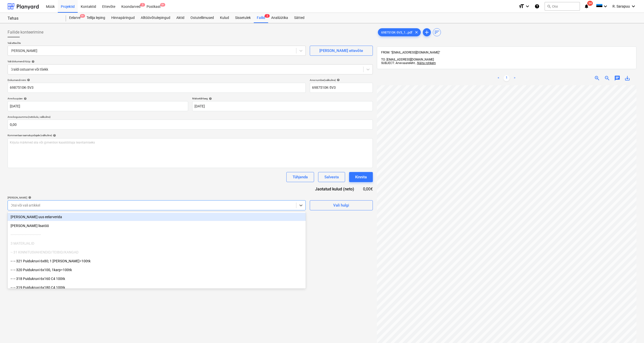
click at [222, 209] on div "Otsi või vali artikkel" at bounding box center [157, 205] width 298 height 10
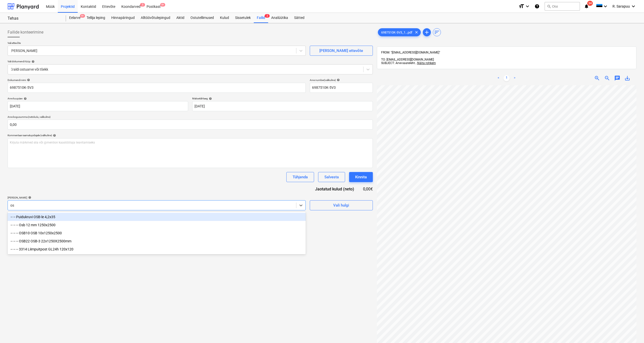
type input "osb"
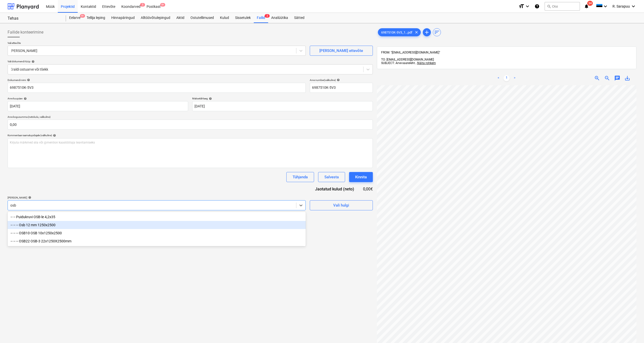
click at [60, 227] on div "-- -- -- Osb 12 mm 1250x2500" at bounding box center [157, 225] width 298 height 8
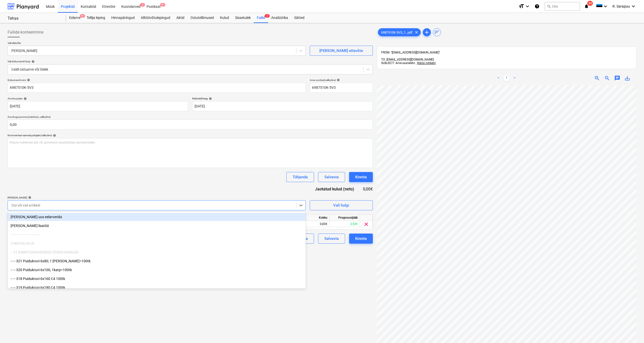
click at [117, 168] on div "Dokumendi nimi help 6987510K-5V3 Arve number (valikuline) help 6987510K-5V3 Arv…" at bounding box center [190, 160] width 365 height 165
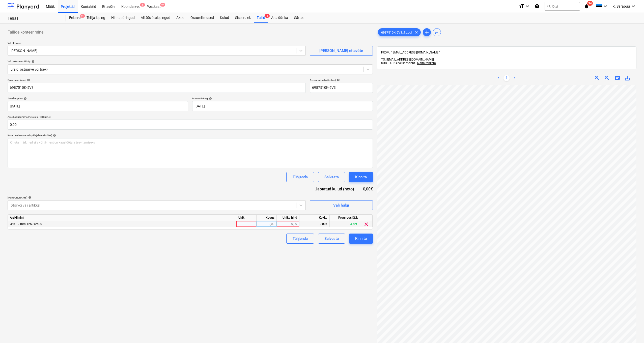
click at [283, 225] on div "0,00" at bounding box center [288, 224] width 18 height 6
type input "2304,80"
click at [197, 120] on input "text" at bounding box center [190, 125] width 365 height 10
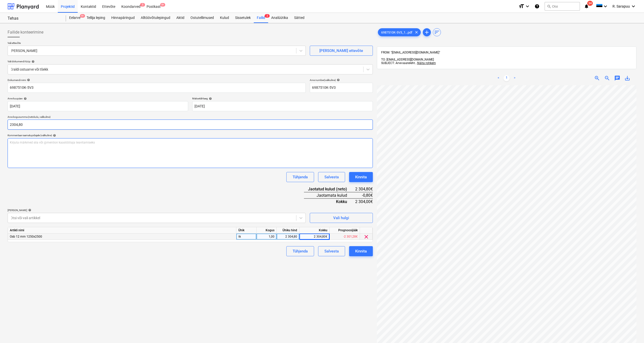
type input "2 304,80"
click at [198, 193] on div "Dokumendi nimi help 6987510K-5V3 Arve number (valikuline) help 6987510K-5V3 Arv…" at bounding box center [190, 167] width 365 height 178
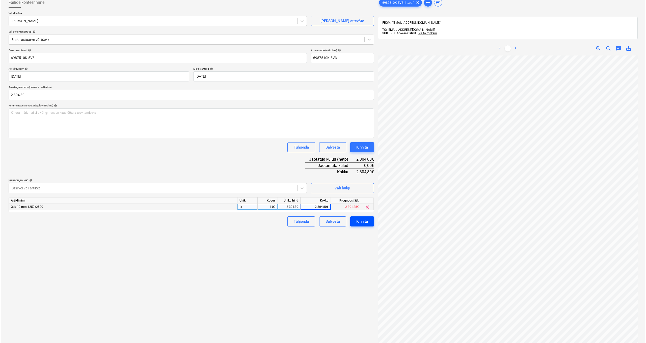
scroll to position [30, 0]
click at [359, 221] on div "Kinnita" at bounding box center [361, 221] width 12 height 7
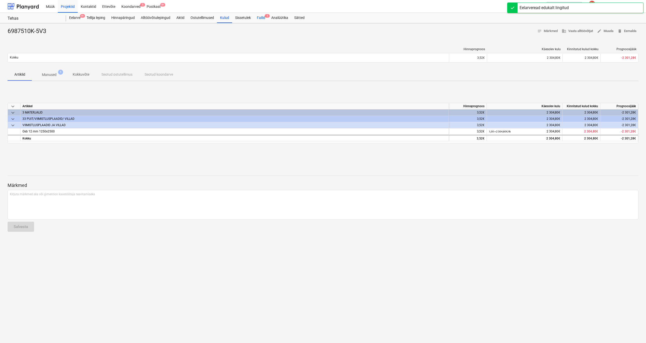
click at [262, 18] on div "Failid 1" at bounding box center [261, 18] width 14 height 10
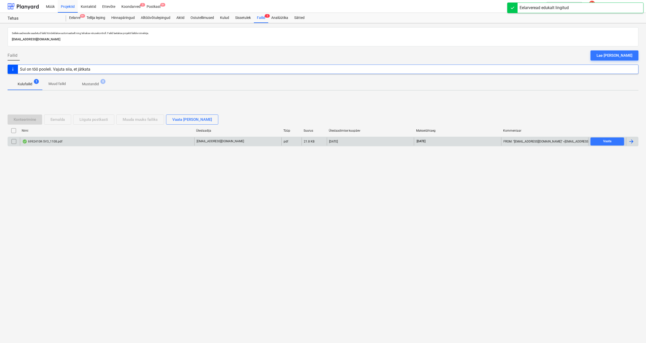
click at [57, 143] on div "6992410K-5V3_1108.pdf" at bounding box center [42, 142] width 40 height 4
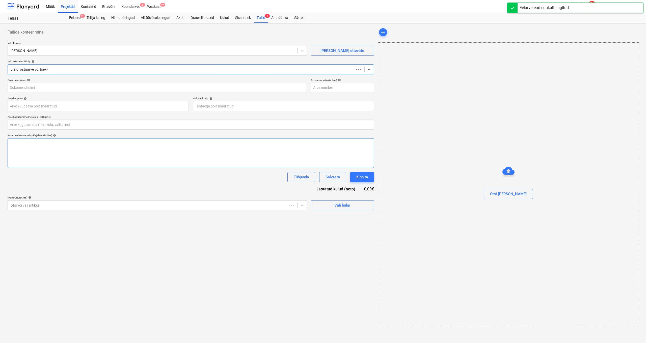
type input "0,00"
type input "6992410K-5V3"
type input "08 Aug 2025"
type input "22 Sep 2025"
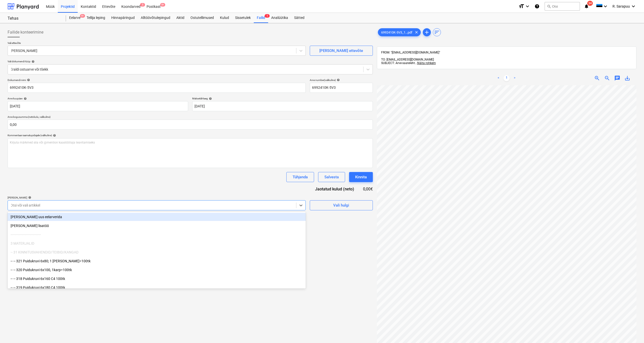
click at [205, 205] on div at bounding box center [151, 205] width 283 height 5
type input "pru"
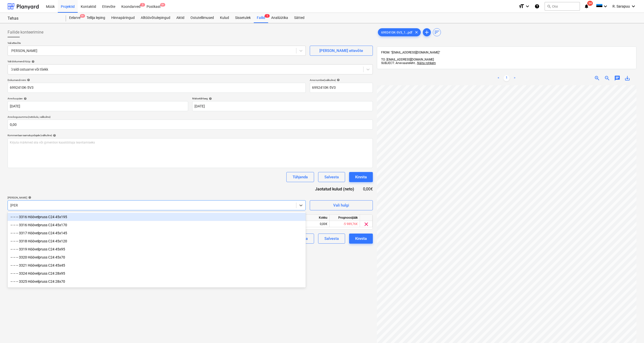
type input "pruss"
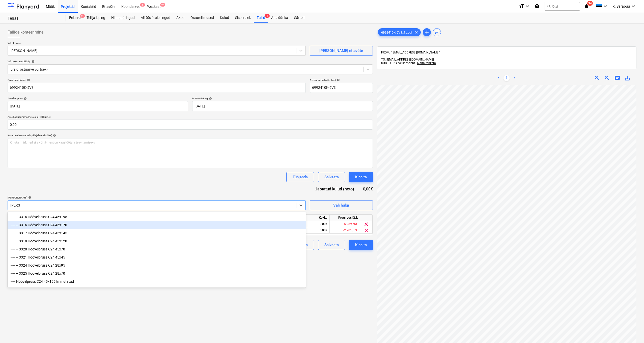
type input "pruss"
click at [215, 190] on div "Dokumendi nimi help 6992410K-5V3 Arve number (valikuline) help 6992410K-5V3 Arv…" at bounding box center [190, 164] width 365 height 172
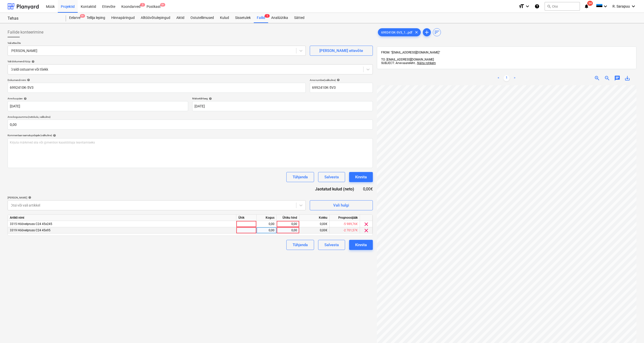
click at [284, 229] on div "0,00" at bounding box center [288, 230] width 18 height 6
type input "2769,6"
type input "3672"
click at [47, 123] on input "text" at bounding box center [190, 125] width 365 height 10
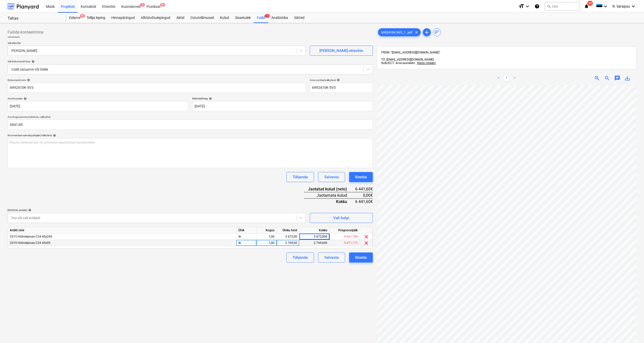
type input "6 441,60"
click at [109, 200] on div "Dokumendi nimi help 6992410K-5V3 Arve number (valikuline) help 6992410K-5V3 Arv…" at bounding box center [190, 170] width 365 height 184
click at [356, 256] on div "Kinnita" at bounding box center [361, 257] width 12 height 7
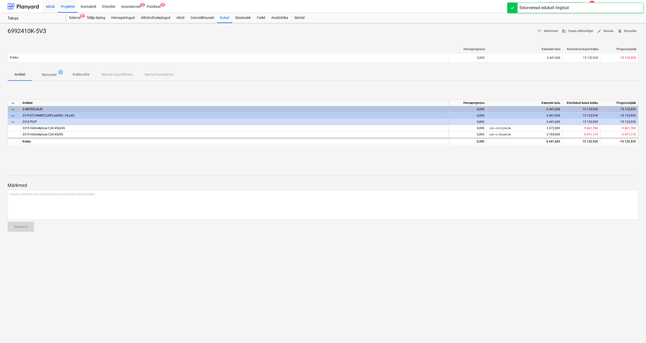
click at [53, 5] on div "Müük" at bounding box center [50, 6] width 15 height 13
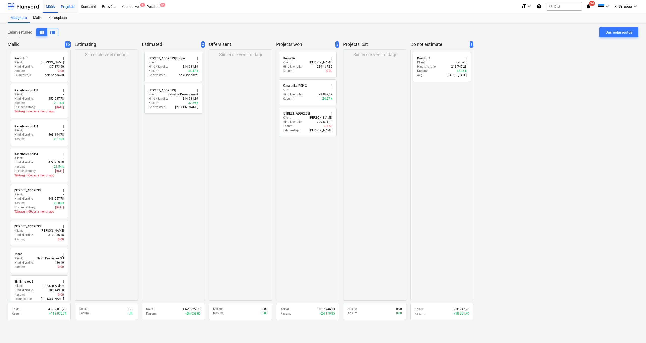
click at [71, 6] on div "Projektid" at bounding box center [68, 6] width 20 height 13
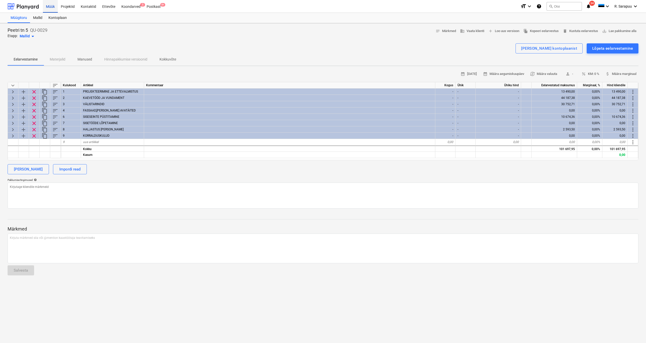
click at [50, 8] on div "Müük" at bounding box center [50, 6] width 15 height 13
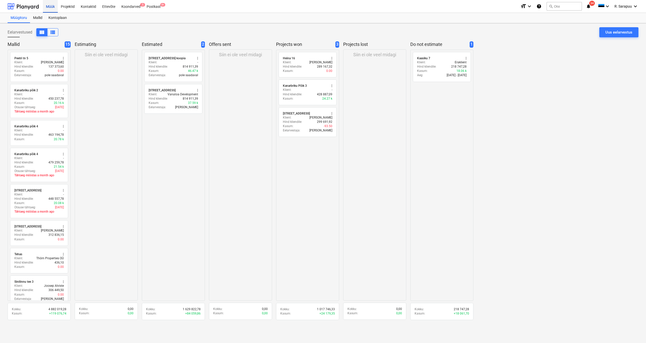
click at [50, 8] on div "Müük" at bounding box center [50, 6] width 15 height 13
click at [71, 10] on div "Projektid" at bounding box center [68, 6] width 20 height 13
